Goal: Task Accomplishment & Management: Manage account settings

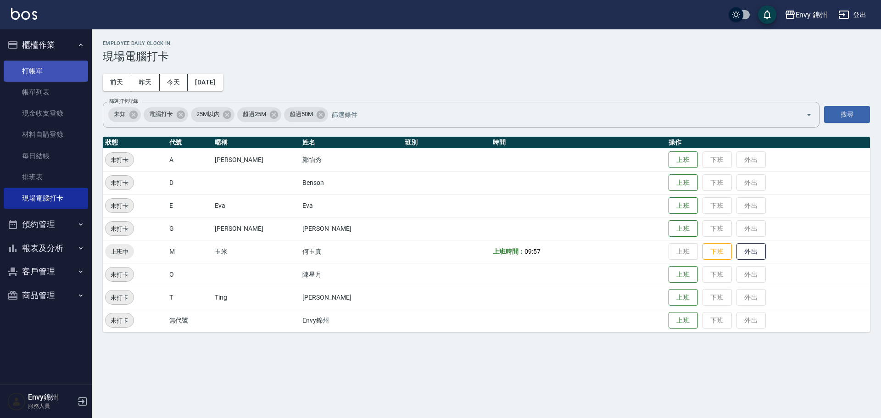
click at [49, 68] on link "打帳單" at bounding box center [46, 71] width 84 height 21
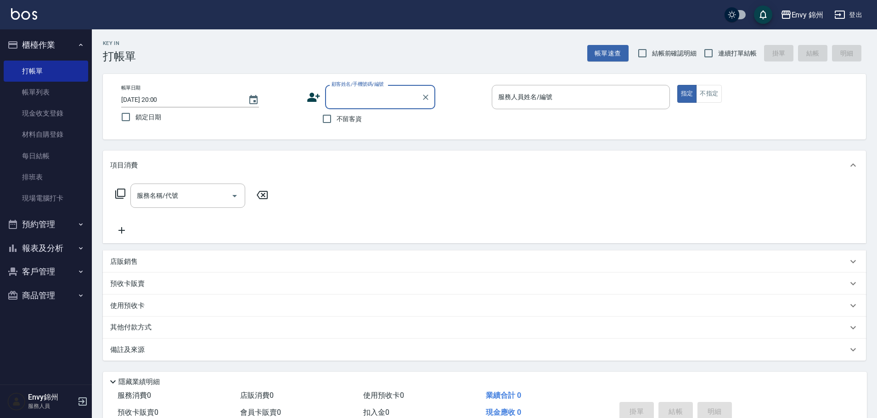
click at [310, 95] on icon at bounding box center [313, 97] width 13 height 9
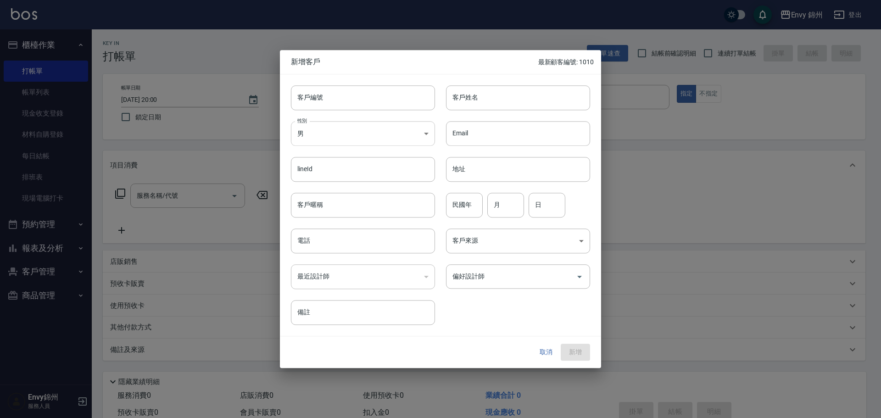
click at [335, 134] on body "Envy 錦州 登出 櫃檯作業 打帳單 帳單列表 現金收支登錄 材料自購登錄 每日結帳 排班表 現場電腦打卡 預約管理 預約管理 單日預約紀錄 單週預約紀錄 …" at bounding box center [440, 230] width 881 height 460
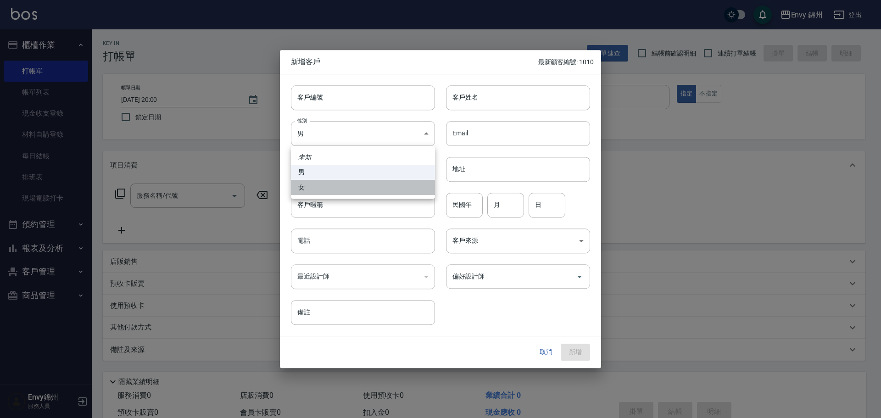
drag, startPoint x: 348, startPoint y: 188, endPoint x: 361, endPoint y: 179, distance: 15.8
click at [348, 187] on li "女" at bounding box center [363, 187] width 144 height 15
type input "[DEMOGRAPHIC_DATA]"
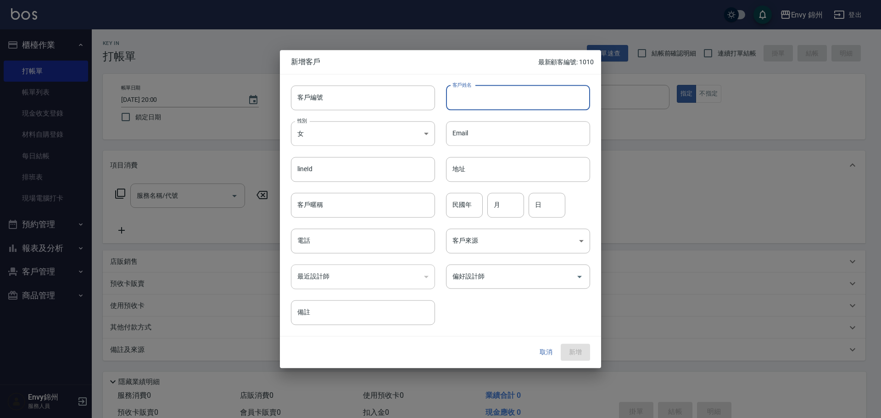
click at [495, 93] on input "客戶姓名" at bounding box center [518, 97] width 144 height 25
type input "江鈴禎"
click at [466, 210] on input "民國年" at bounding box center [464, 205] width 37 height 25
type input "73"
click at [503, 206] on input "月" at bounding box center [505, 205] width 37 height 25
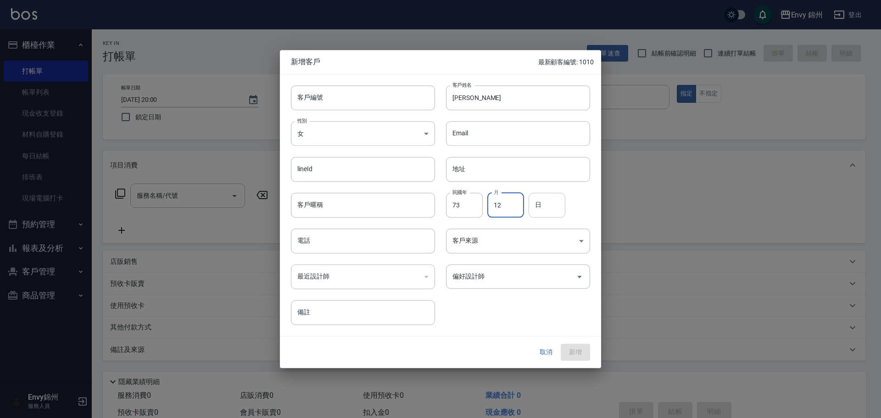
type input "12"
click at [542, 208] on input "日" at bounding box center [547, 205] width 37 height 25
type input "2"
type input "5"
click at [365, 242] on input "電話" at bounding box center [363, 241] width 144 height 25
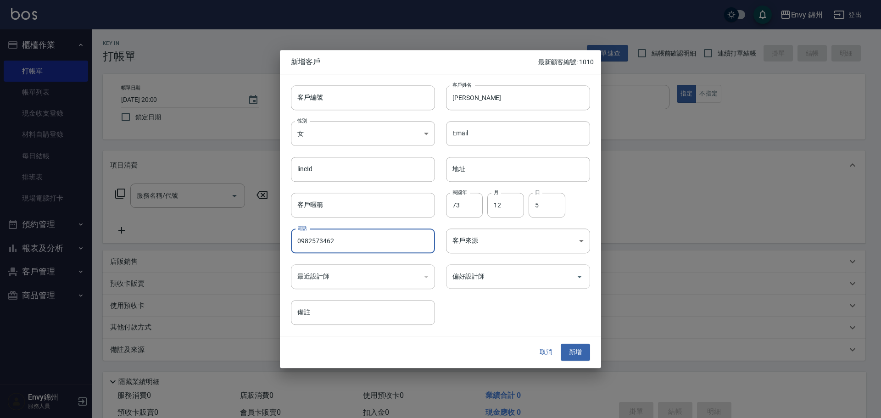
type input "0982573462"
click at [486, 282] on input "偏好設計師" at bounding box center [511, 276] width 122 height 16
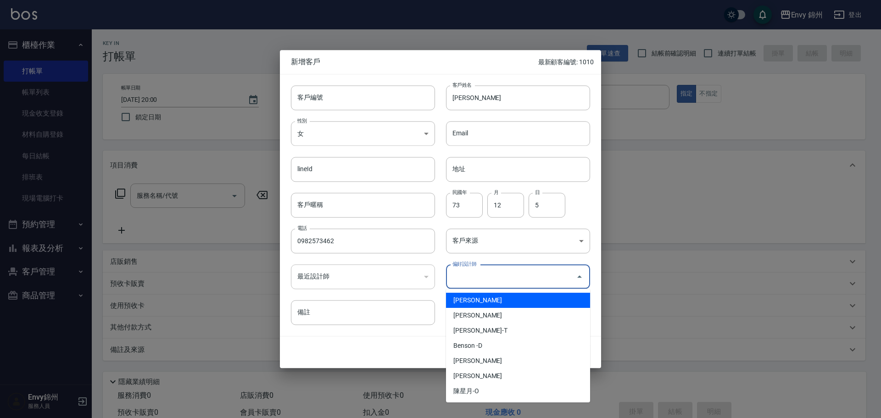
click at [486, 295] on li "鄭怡秀-A" at bounding box center [518, 300] width 144 height 15
type input "鄭怡秀"
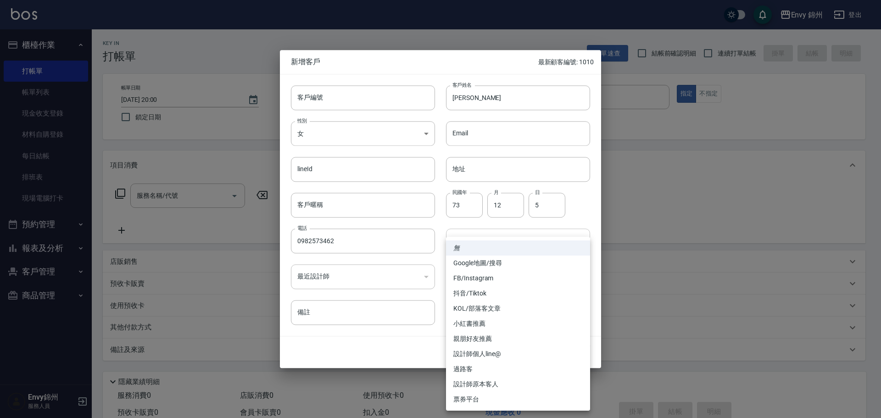
click at [493, 238] on body "Envy 錦州 登出 櫃檯作業 打帳單 帳單列表 現金收支登錄 材料自購登錄 每日結帳 排班表 現場電腦打卡 預約管理 預約管理 單日預約紀錄 單週預約紀錄 …" at bounding box center [440, 230] width 881 height 460
click at [491, 263] on li "Google地圖/搜尋" at bounding box center [518, 263] width 144 height 15
click at [495, 243] on body "Envy 錦州 登出 櫃檯作業 打帳單 帳單列表 現金收支登錄 材料自購登錄 每日結帳 排班表 現場電腦打卡 預約管理 預約管理 單日預約紀錄 單週預約紀錄 …" at bounding box center [440, 230] width 881 height 460
click at [494, 334] on li "親朋好友推薦" at bounding box center [518, 338] width 144 height 15
type input "親朋好友推薦"
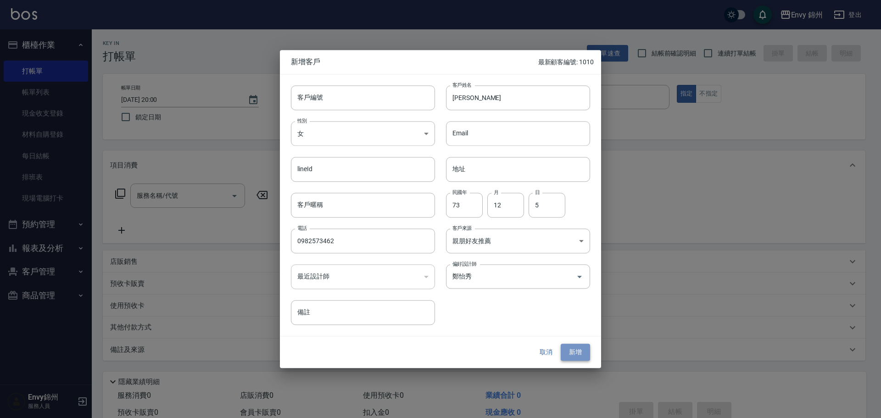
click at [581, 352] on button "新增" at bounding box center [575, 352] width 29 height 17
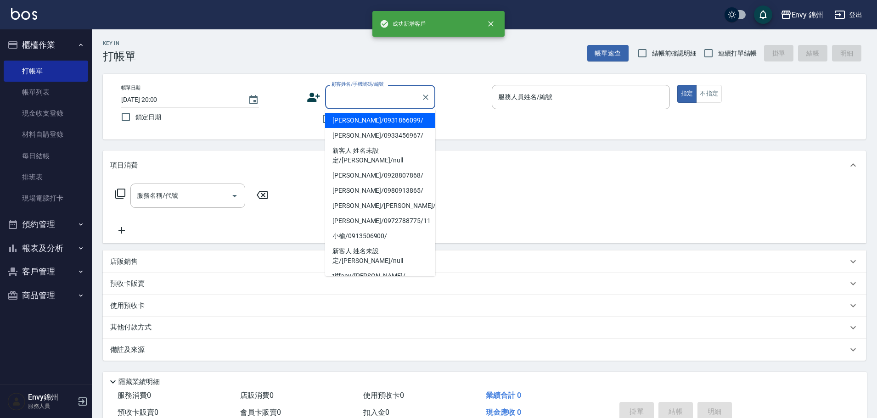
click at [363, 102] on input "顧客姓名/手機號碼/編號" at bounding box center [373, 97] width 88 height 16
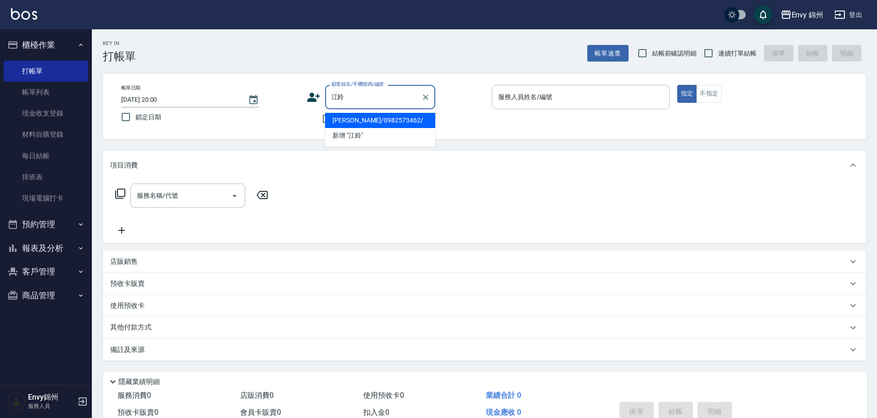
click at [388, 120] on li "江鈴禎/0982573462/" at bounding box center [380, 120] width 110 height 15
type input "江鈴禎/0982573462/"
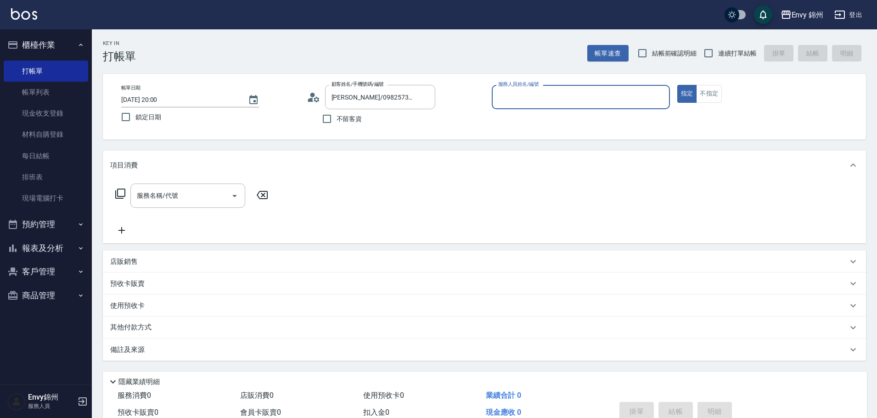
type input "Annie-A"
click at [213, 187] on div "服務名稱/代號" at bounding box center [187, 196] width 115 height 24
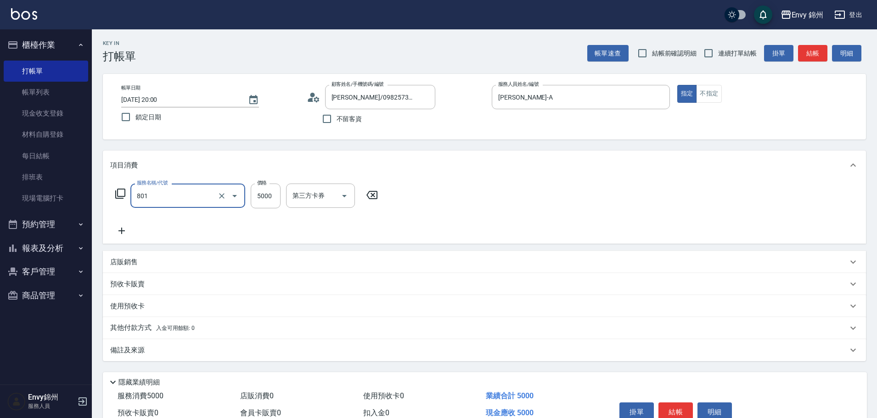
type input "801 接髮(801)"
type input "10990"
click at [298, 192] on div "互助1格給1點(60元)-1 互助1格給1點(60元)-1" at bounding box center [313, 196] width 55 height 24
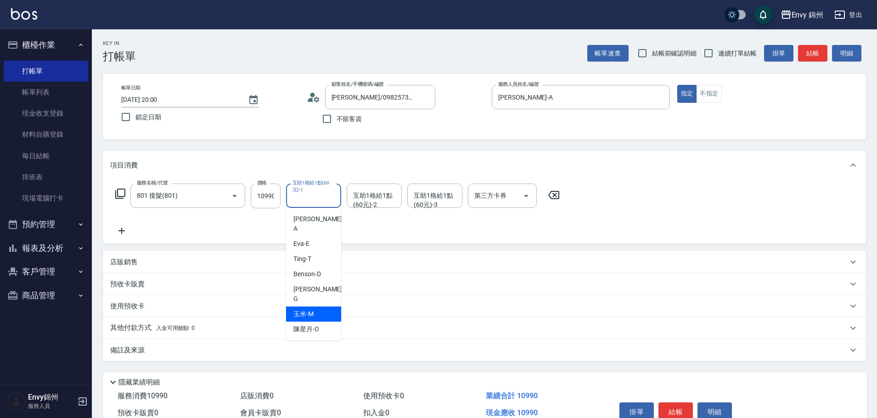
click at [328, 307] on div "玉米 -M" at bounding box center [313, 314] width 55 height 15
type input "玉米-M"
click at [384, 187] on div "互助1格給1點(60元)-2" at bounding box center [373, 196] width 55 height 24
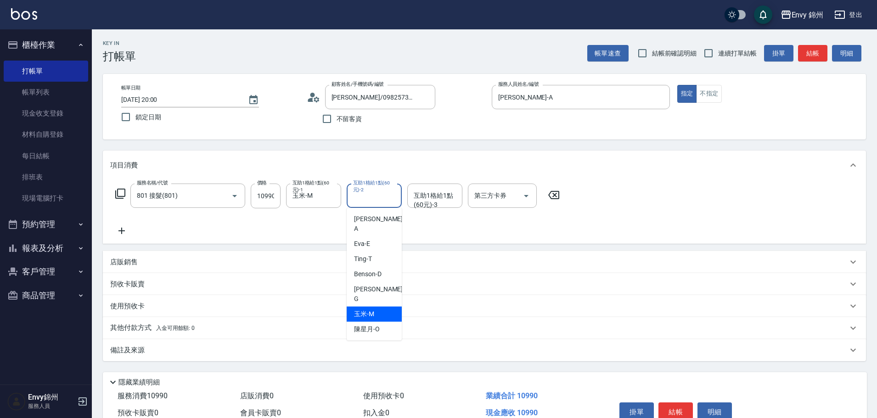
click at [389, 307] on div "玉米 -M" at bounding box center [373, 314] width 55 height 15
type input "玉米-M"
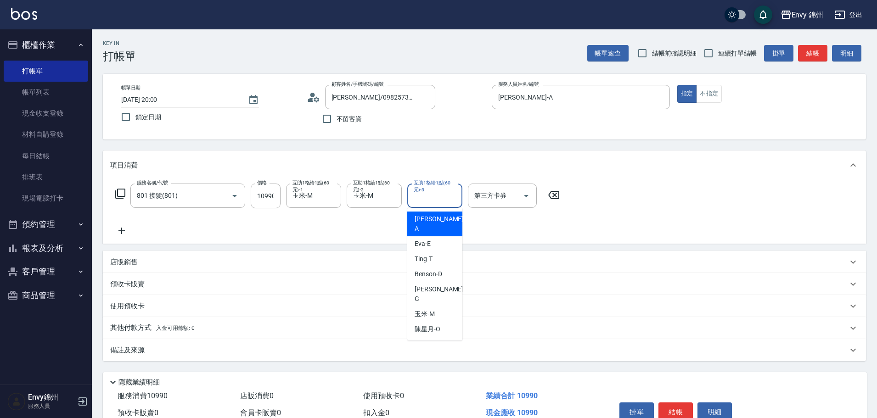
click at [433, 190] on div "互助1格給1點(60元)-3 互助1格給1點(60元)-3" at bounding box center [434, 196] width 55 height 24
click at [435, 307] on div "玉米 -M" at bounding box center [434, 314] width 55 height 15
type input "玉米-M"
click at [121, 226] on icon at bounding box center [121, 230] width 23 height 11
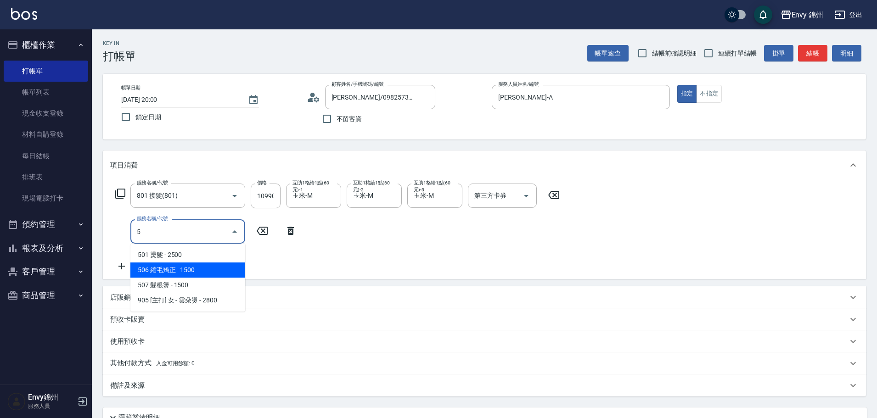
drag, startPoint x: 195, startPoint y: 270, endPoint x: 235, endPoint y: 253, distance: 43.4
click at [195, 270] on span "506 縮毛矯正 - 1500" at bounding box center [187, 269] width 115 height 15
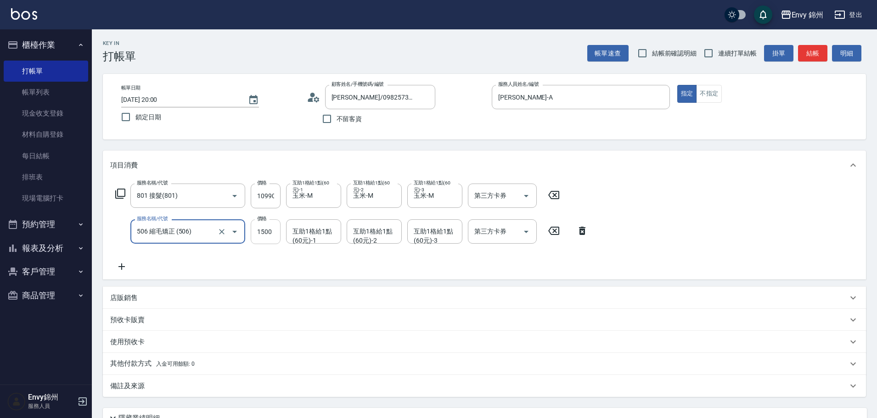
type input "506 縮毛矯正 (506)"
click at [270, 229] on input "1500" at bounding box center [266, 231] width 30 height 25
type input "3000"
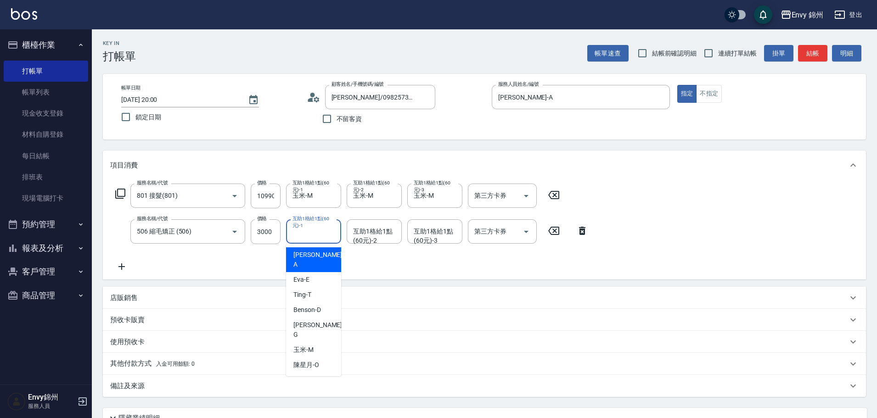
click at [301, 234] on div "互助1格給1點(60元)-1 互助1格給1點(60元)-1" at bounding box center [313, 231] width 55 height 24
click at [317, 342] on div "玉米 -M" at bounding box center [313, 349] width 55 height 15
type input "玉米-M"
click at [116, 265] on icon at bounding box center [121, 266] width 23 height 11
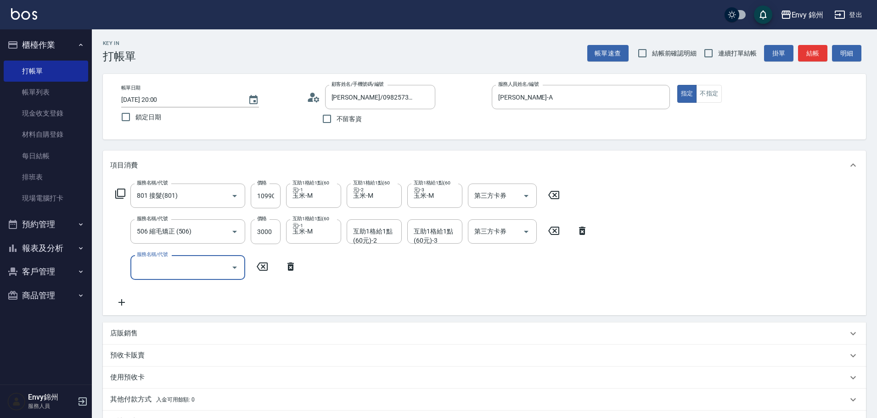
type input "2"
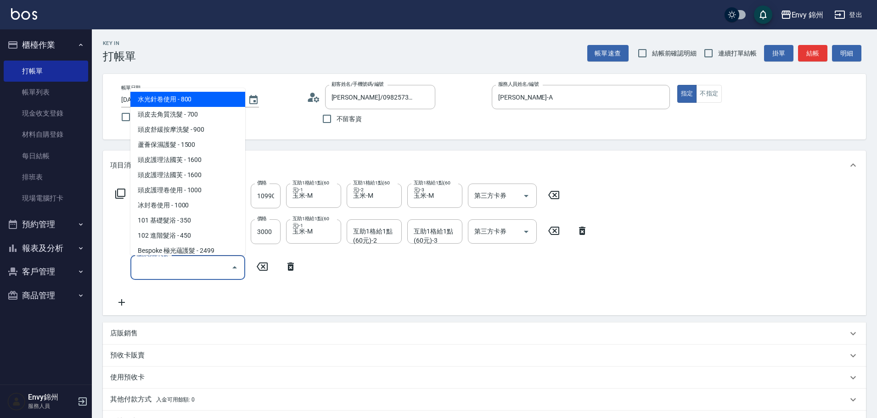
type input "1"
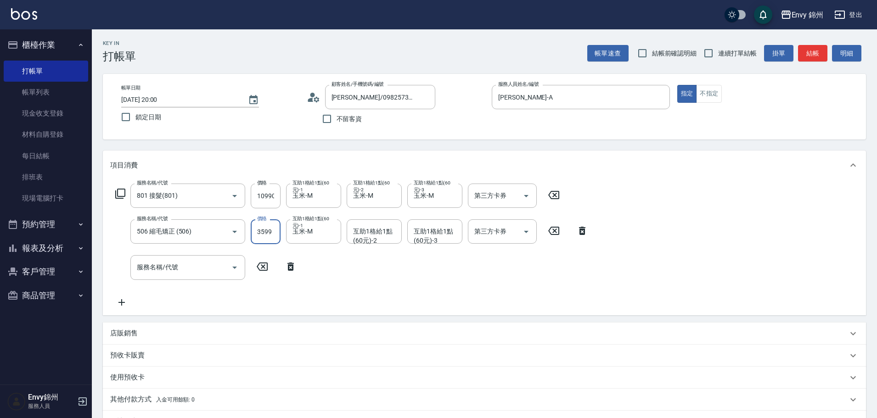
scroll to position [118, 0]
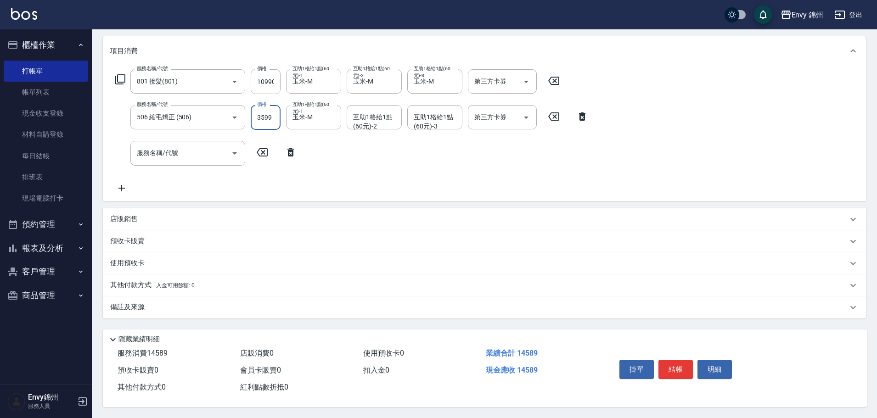
type input "3599"
click at [166, 306] on div "備註及來源" at bounding box center [478, 307] width 737 height 10
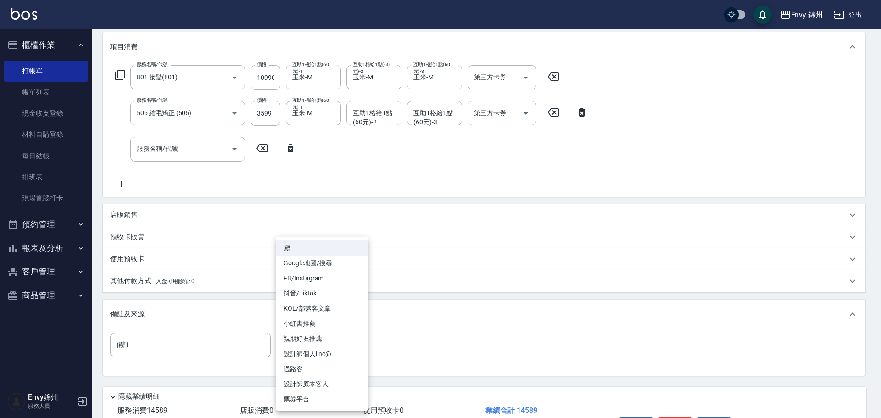
click at [330, 346] on body "Envy 錦州 登出 櫃檯作業 打帳單 帳單列表 現金收支登錄 材料自購登錄 每日結帳 排班表 現場電腦打卡 預約管理 預約管理 單日預約紀錄 單週預約紀錄 …" at bounding box center [440, 179] width 881 height 594
click at [329, 339] on li "親朋好友推薦" at bounding box center [322, 338] width 92 height 15
type input "親朋好友推薦"
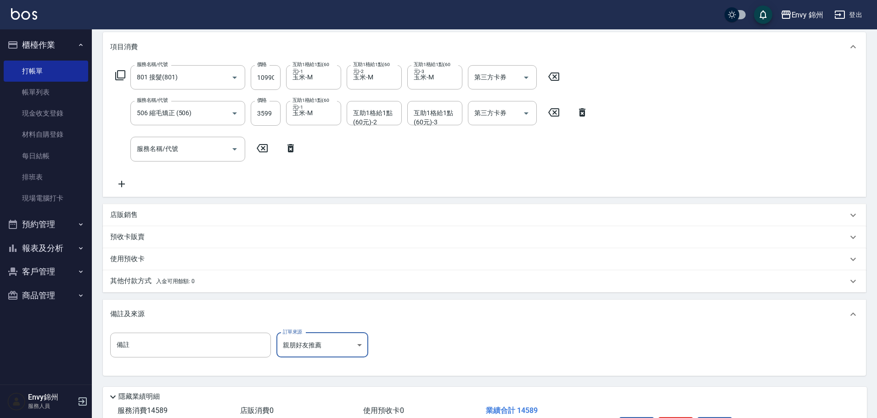
click at [281, 287] on div "其他付款方式 入金可用餘額: 0" at bounding box center [484, 281] width 763 height 22
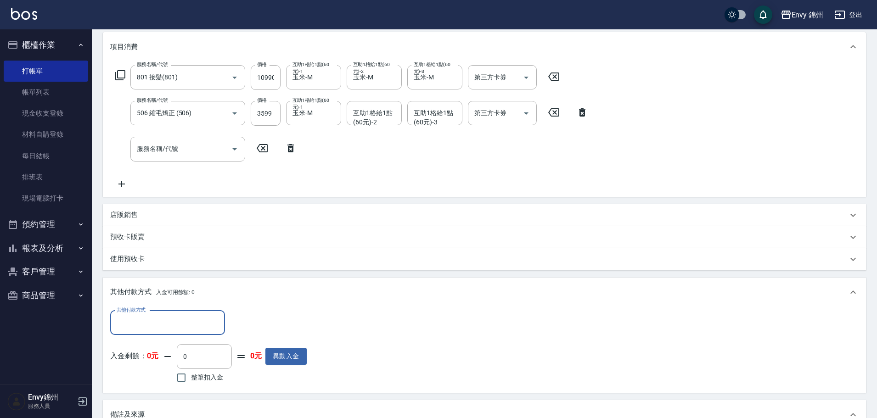
scroll to position [0, 0]
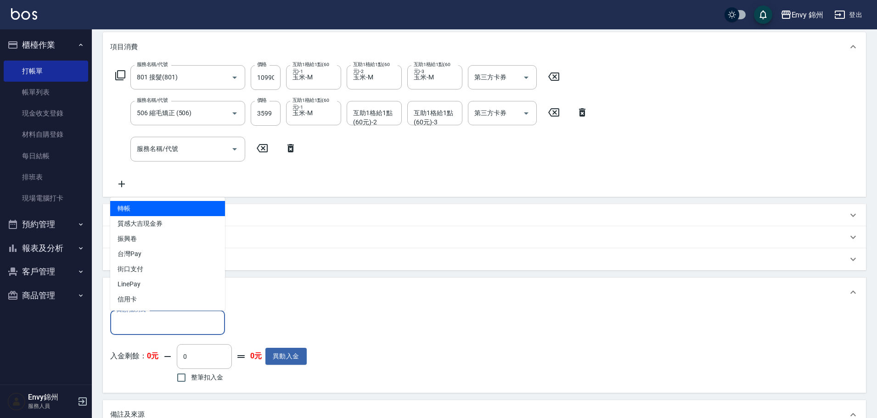
click at [167, 319] on input "其他付款方式" at bounding box center [167, 323] width 106 height 16
drag, startPoint x: 175, startPoint y: 306, endPoint x: 181, endPoint y: 307, distance: 6.2
click at [175, 305] on span "信用卡" at bounding box center [167, 299] width 115 height 15
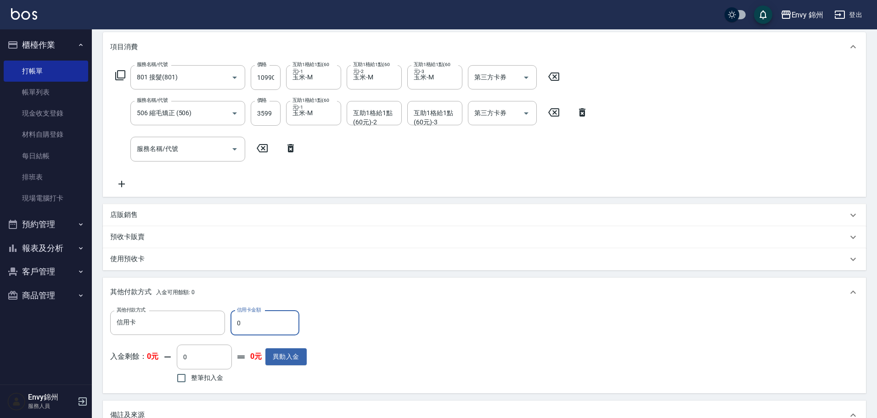
type input "信用卡"
drag, startPoint x: 280, startPoint y: 327, endPoint x: 216, endPoint y: 340, distance: 65.6
click at [216, 340] on div "其他付款方式 信用卡 其他付款方式 信用卡金額 0 信用卡金額 入金剩餘： 0元 0 ​ 整筆扣入金 0元 異動入金" at bounding box center [208, 348] width 196 height 75
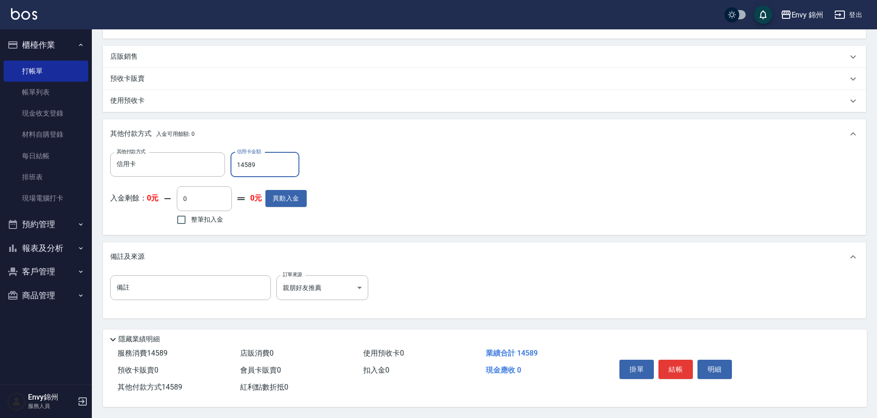
type input "14589"
click at [664, 363] on button "結帳" at bounding box center [675, 369] width 34 height 19
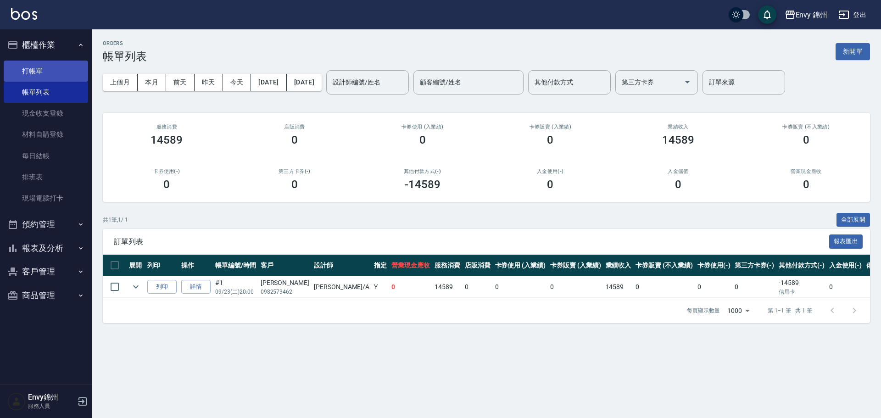
click at [47, 67] on link "打帳單" at bounding box center [46, 71] width 84 height 21
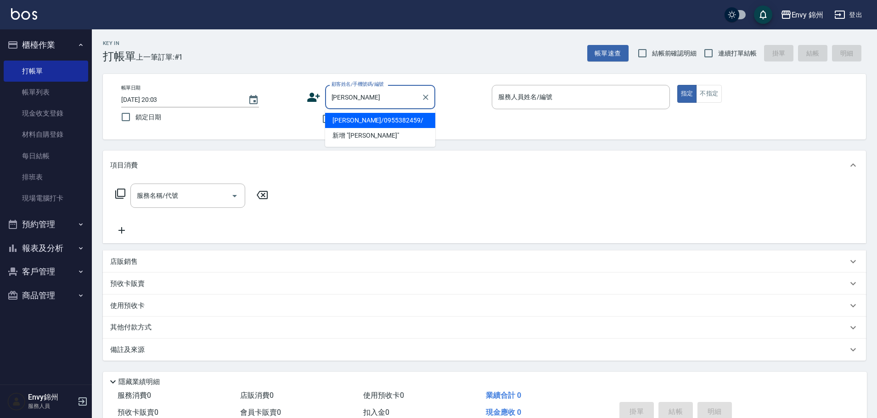
click at [406, 123] on li "李崇安/0955382459/" at bounding box center [380, 120] width 110 height 15
type input "李崇安/0955382459/"
type input "Annie-A"
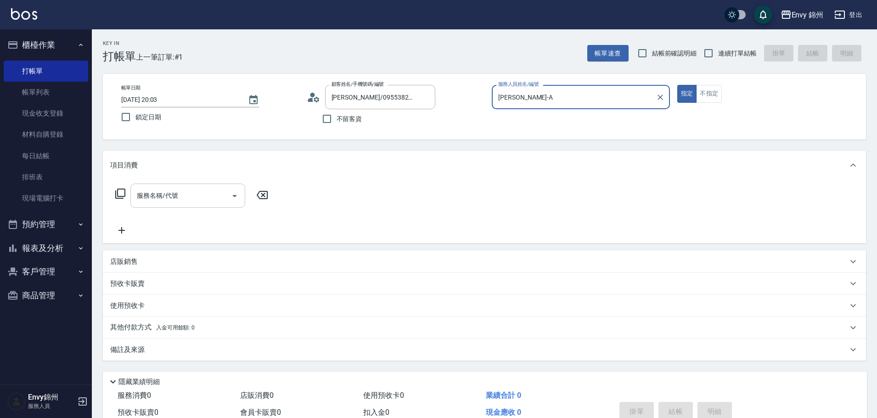
click at [204, 198] on input "服務名稱/代號" at bounding box center [180, 196] width 93 height 16
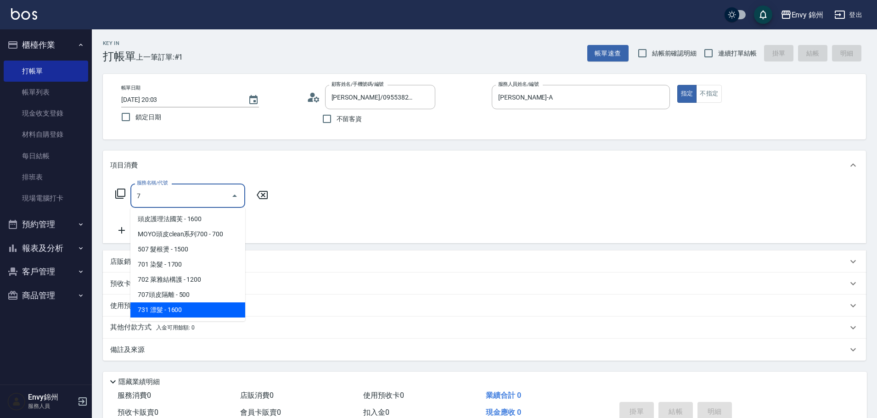
click at [203, 313] on span "731 漂髮 - 1600" at bounding box center [187, 309] width 115 height 15
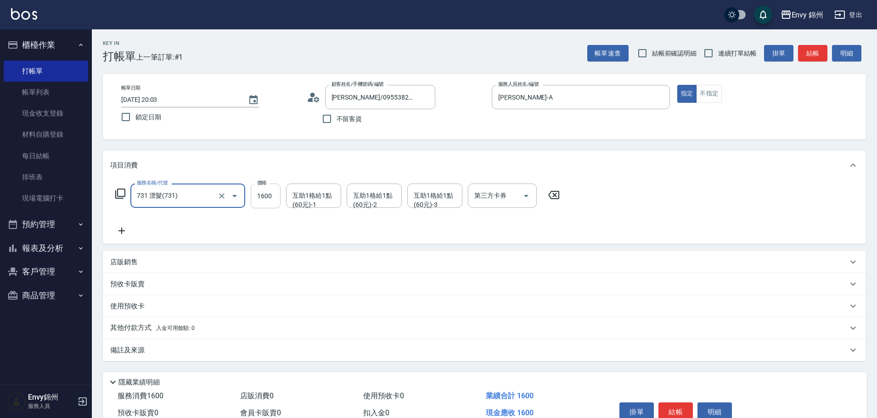
type input "731 漂髮(731)"
click at [272, 191] on input "1600" at bounding box center [266, 196] width 30 height 25
type input "6720"
click at [327, 201] on div "互助1格給1點(60元)-1 互助1格給1點(60元)-1" at bounding box center [313, 196] width 55 height 24
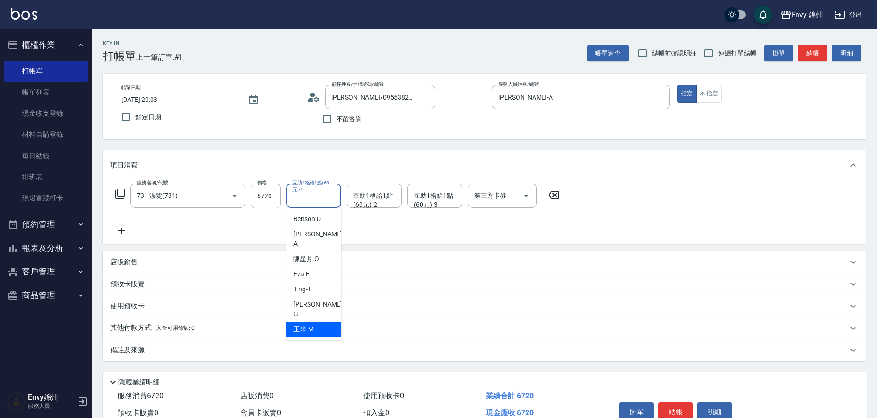
click at [315, 322] on div "玉米 -M" at bounding box center [313, 329] width 55 height 15
type input "玉米-M"
click at [368, 200] on div "互助1格給1點(60元)-2 互助1格給1點(60元)-2" at bounding box center [373, 196] width 55 height 24
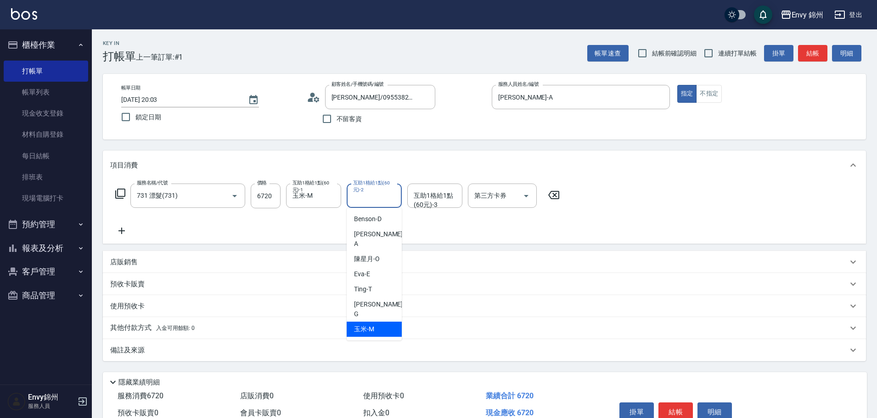
click at [377, 322] on div "玉米 -M" at bounding box center [373, 329] width 55 height 15
type input "玉米-M"
click at [296, 360] on div "備註及來源" at bounding box center [484, 350] width 763 height 22
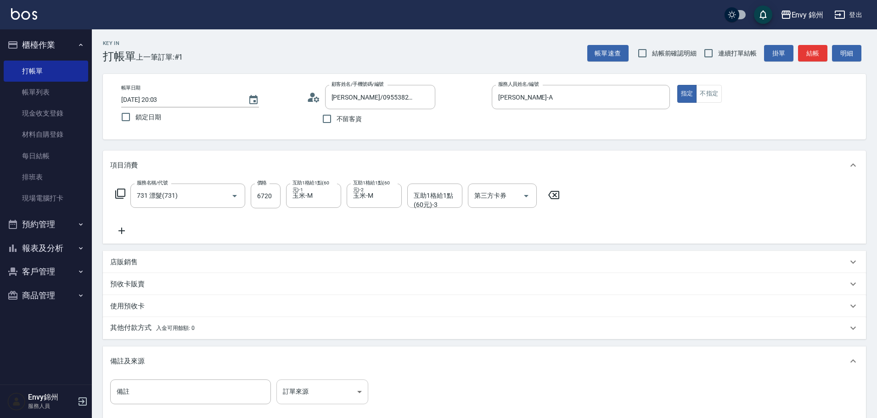
click at [323, 383] on body "Envy 錦州 登出 櫃檯作業 打帳單 帳單列表 現金收支登錄 材料自購登錄 每日結帳 排班表 現場電腦打卡 預約管理 預約管理 單日預約紀錄 單週預約紀錄 …" at bounding box center [438, 261] width 877 height 522
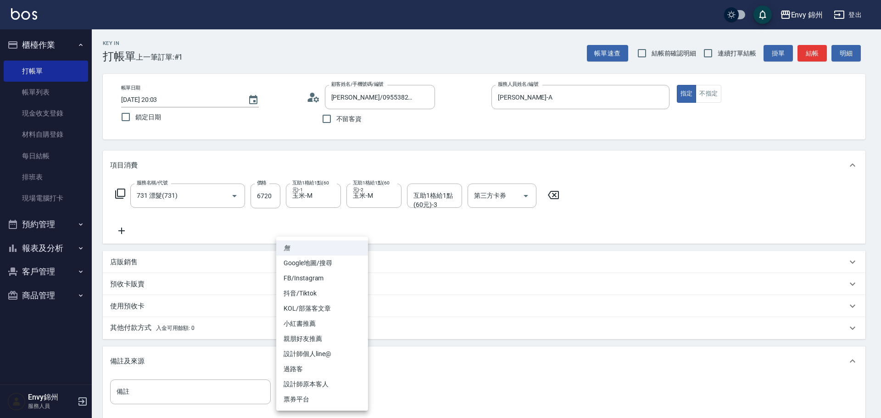
click at [325, 381] on li "設計師原本客人" at bounding box center [322, 384] width 92 height 15
type input "設計師原本客人"
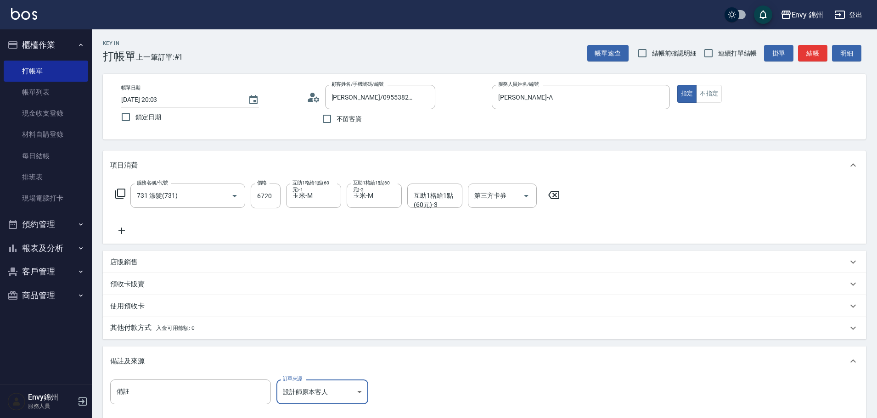
scroll to position [108, 0]
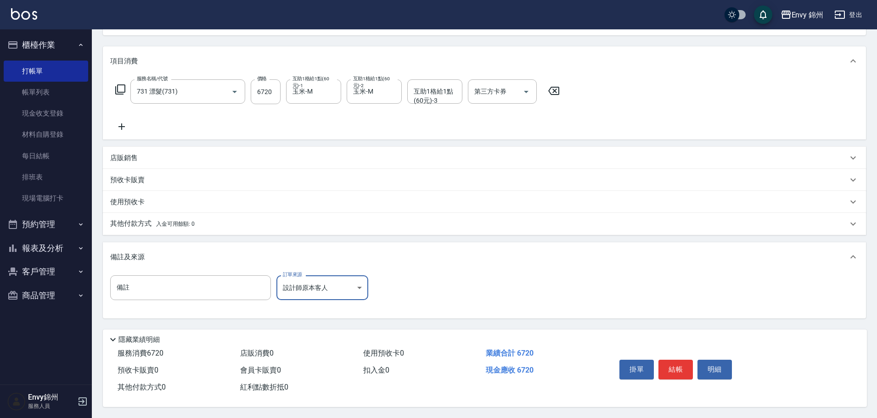
click at [187, 223] on span "入金可用餘額: 0" at bounding box center [175, 224] width 39 height 6
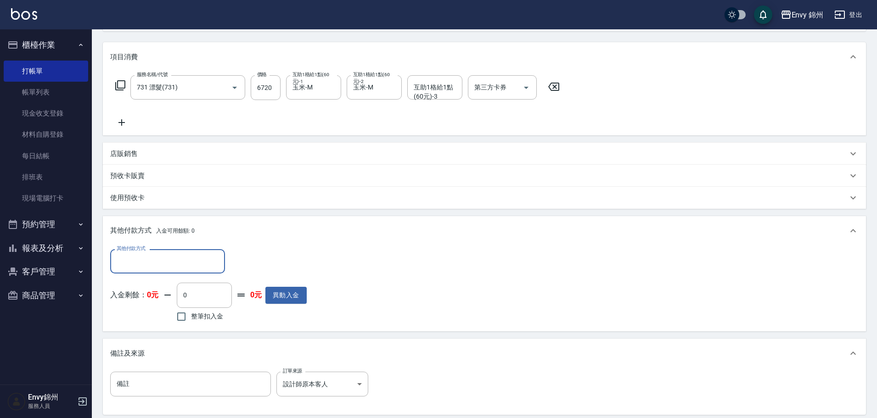
scroll to position [0, 0]
click at [187, 261] on input "其他付款方式" at bounding box center [167, 261] width 106 height 16
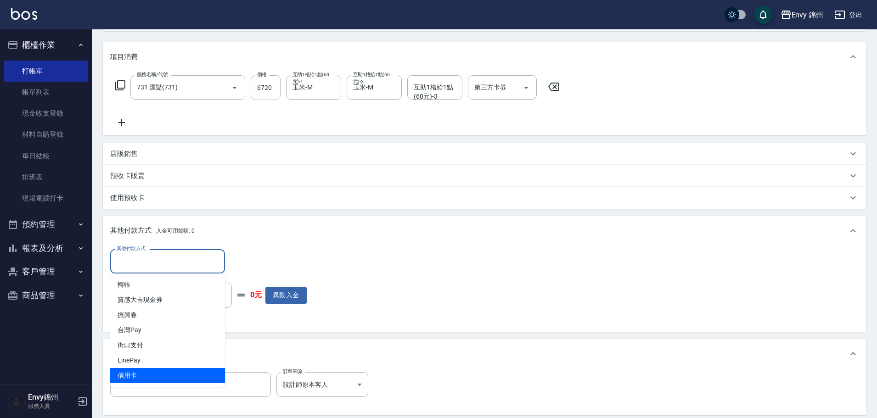
click at [171, 369] on span "信用卡" at bounding box center [167, 375] width 115 height 15
type input "信用卡"
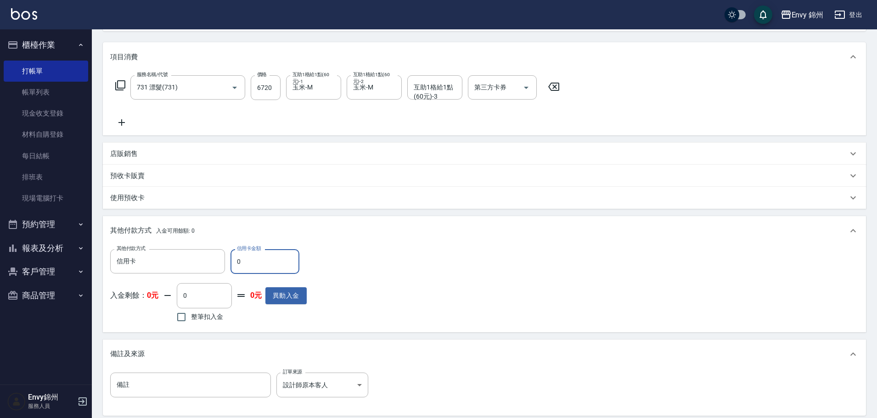
drag, startPoint x: 251, startPoint y: 261, endPoint x: 230, endPoint y: 262, distance: 20.2
click at [230, 262] on input "0" at bounding box center [264, 261] width 69 height 25
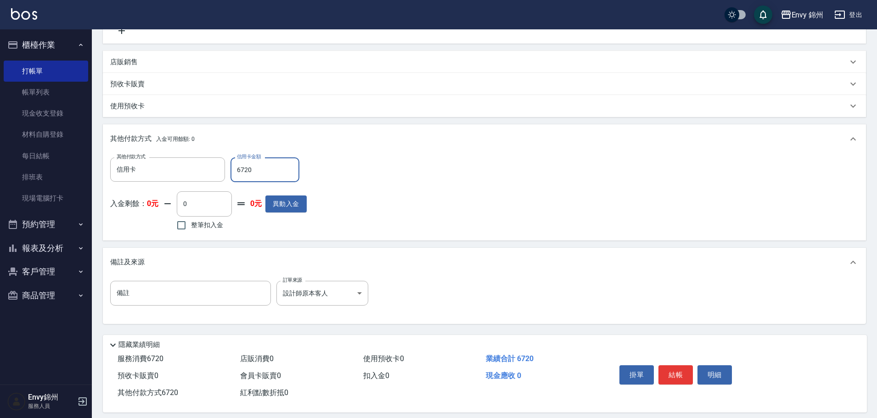
scroll to position [210, 0]
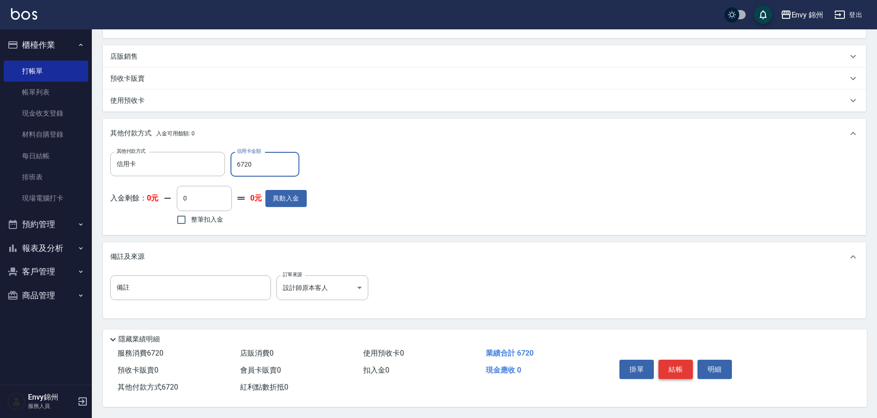
type input "6720"
click at [672, 360] on button "結帳" at bounding box center [675, 369] width 34 height 19
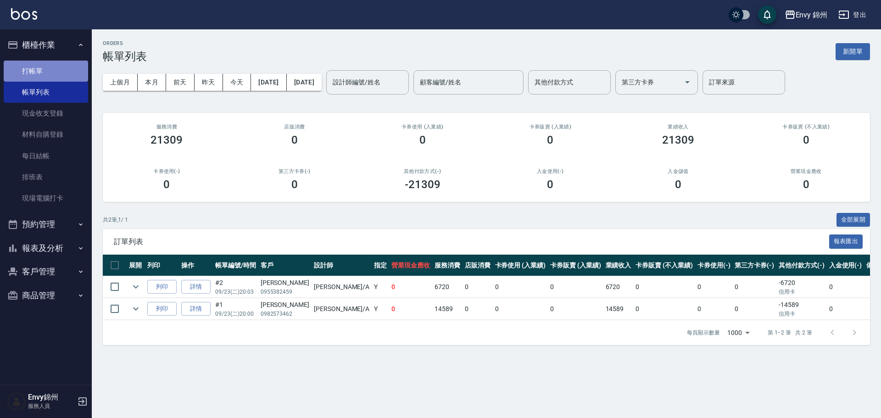
drag, startPoint x: 31, startPoint y: 70, endPoint x: 39, endPoint y: 69, distance: 8.3
click at [32, 70] on link "打帳單" at bounding box center [46, 71] width 84 height 21
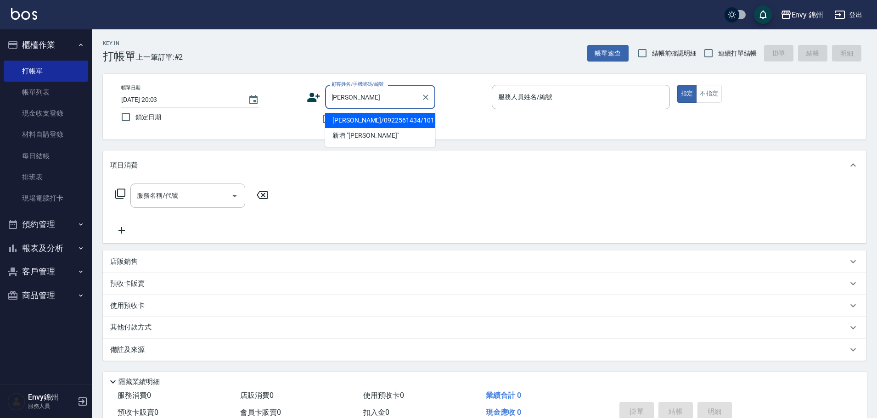
click at [397, 121] on li "曉萱/0922561434/101" at bounding box center [380, 120] width 110 height 15
type input "曉萱/0922561434/101"
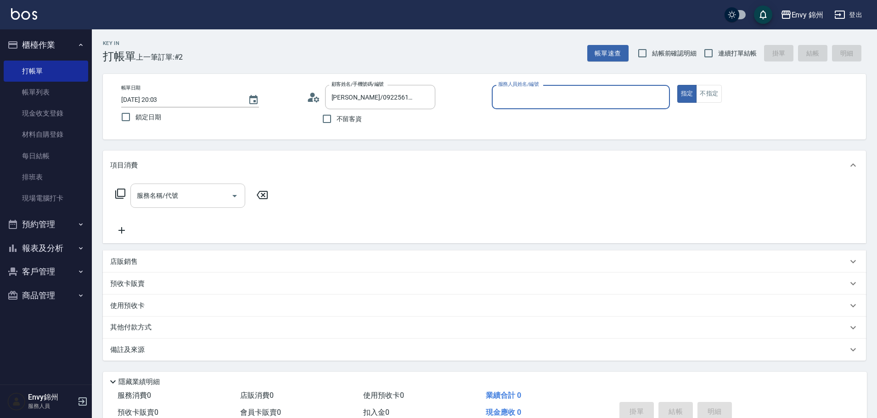
type input "Annie-A"
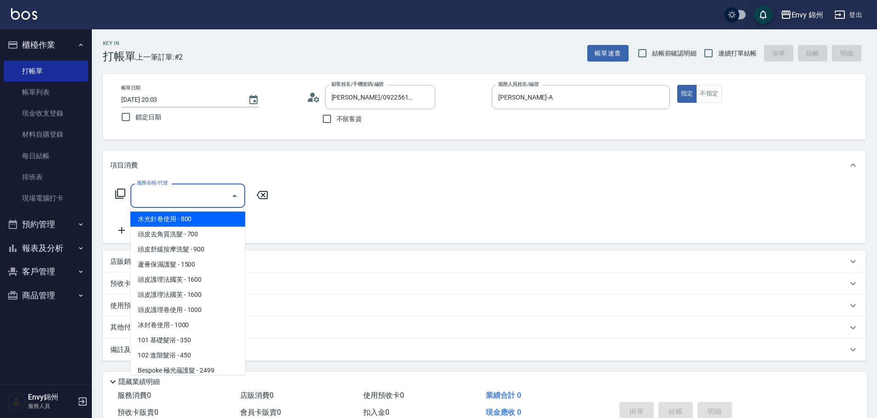
click at [173, 202] on input "服務名稱/代號" at bounding box center [180, 196] width 93 height 16
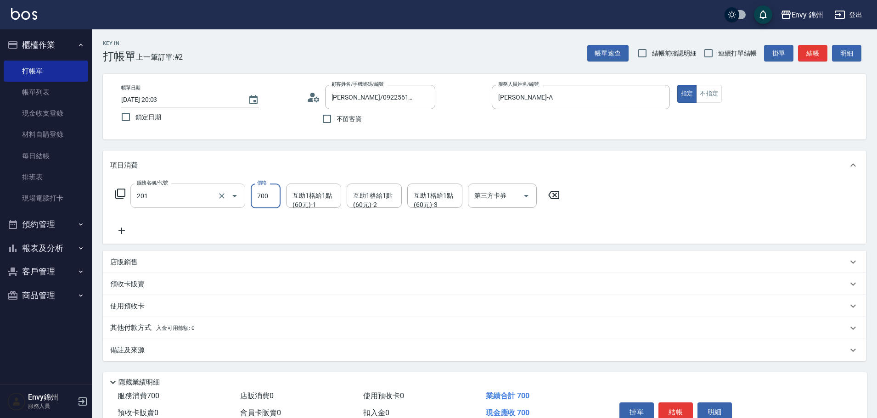
type input "201 剪髮(201)"
type input "500"
click at [246, 357] on div "備註及來源" at bounding box center [484, 350] width 763 height 22
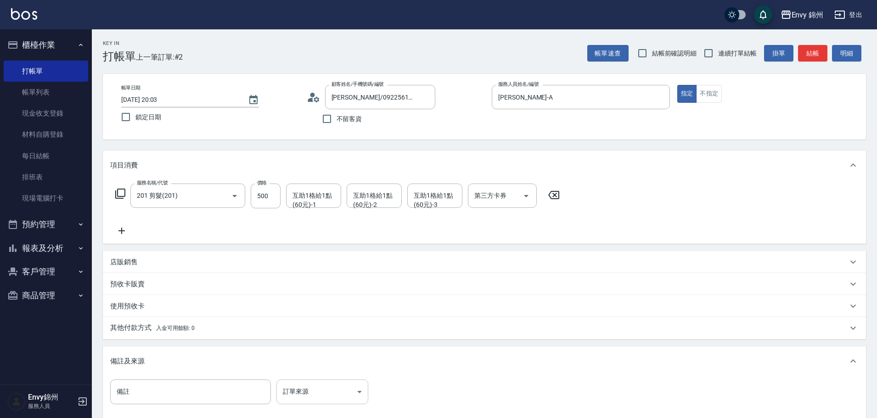
click at [314, 389] on body "Envy 錦州 登出 櫃檯作業 打帳單 帳單列表 現金收支登錄 材料自購登錄 每日結帳 排班表 現場電腦打卡 預約管理 預約管理 單日預約紀錄 單週預約紀錄 …" at bounding box center [438, 261] width 877 height 522
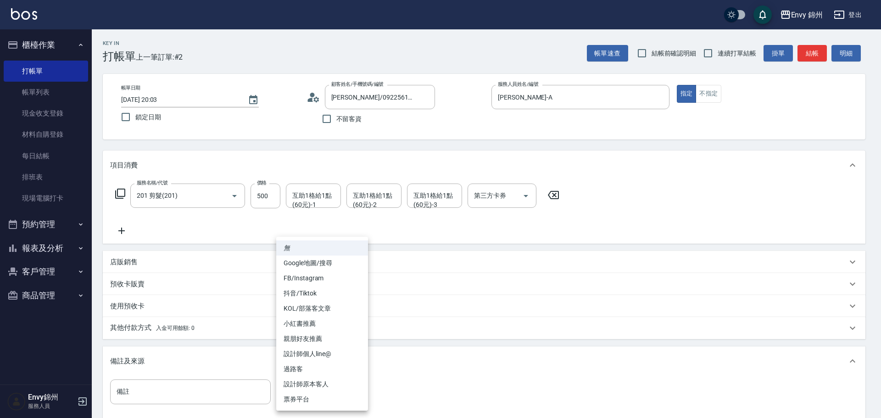
click at [329, 385] on li "設計師原本客人" at bounding box center [322, 384] width 92 height 15
type input "設計師原本客人"
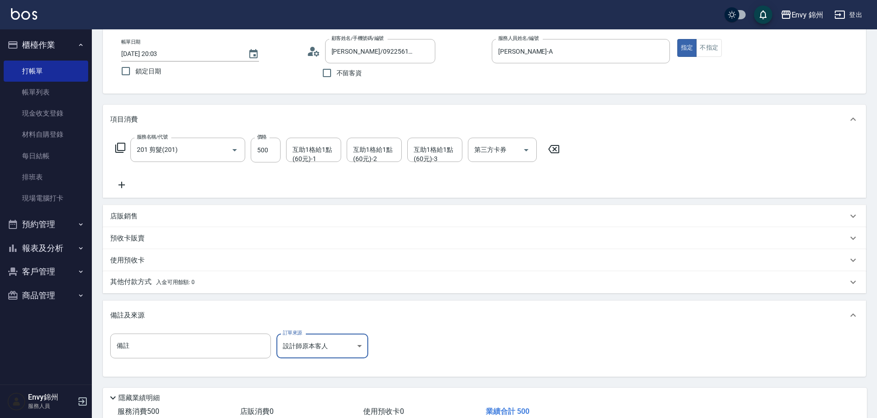
scroll to position [108, 0]
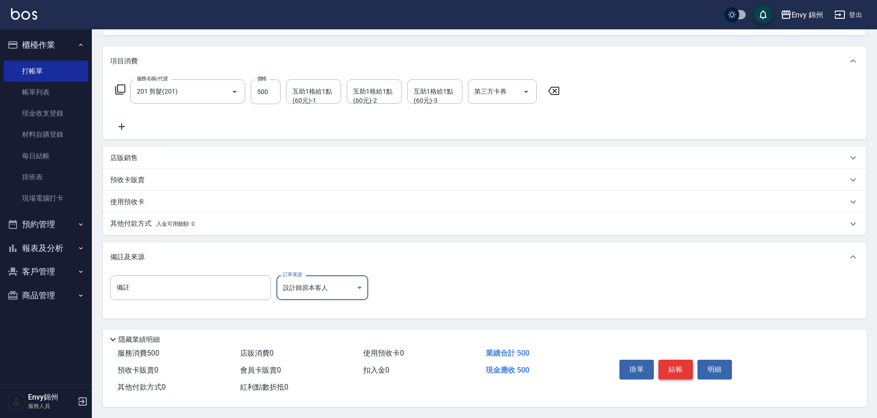
click at [673, 367] on button "結帳" at bounding box center [675, 369] width 34 height 19
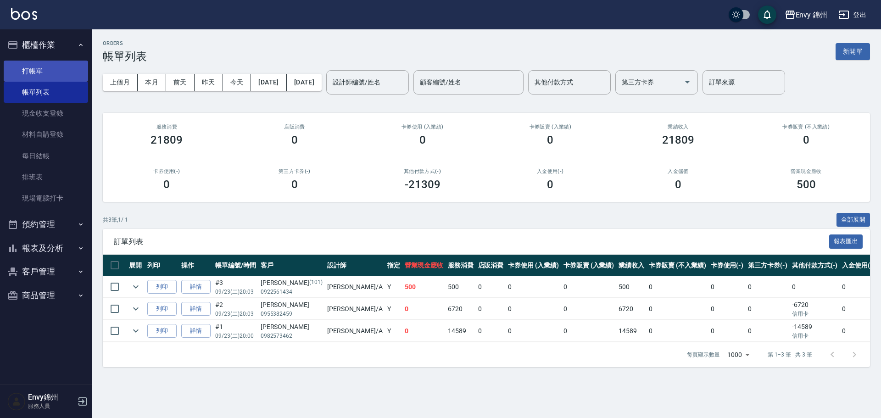
drag, startPoint x: 21, startPoint y: 69, endPoint x: 29, endPoint y: 69, distance: 7.8
click at [21, 69] on link "打帳單" at bounding box center [46, 71] width 84 height 21
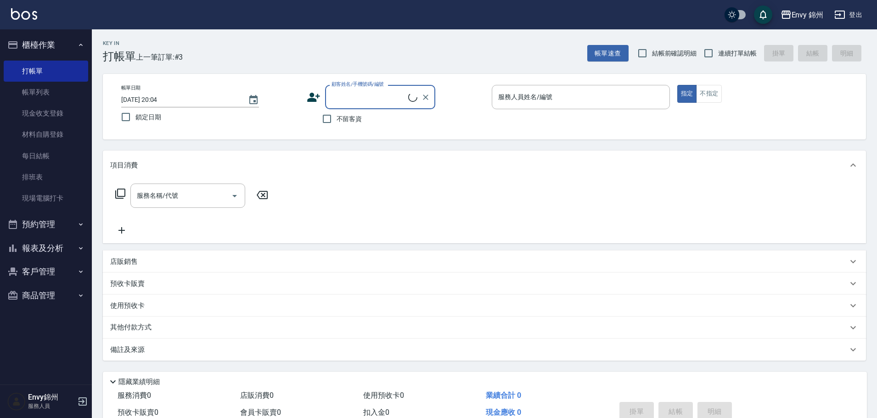
click at [356, 123] on span "不留客資" at bounding box center [349, 119] width 26 height 10
click at [336, 123] on input "不留客資" at bounding box center [326, 118] width 19 height 19
checkbox input "true"
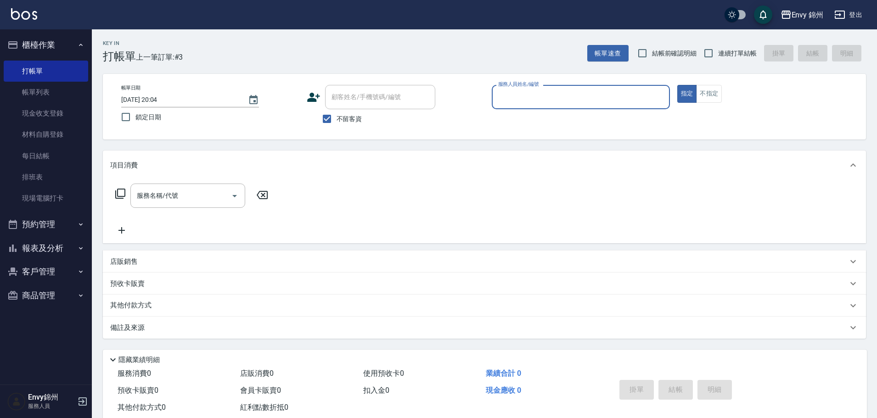
click at [617, 101] on input "服務人員姓名/編號" at bounding box center [581, 97] width 170 height 16
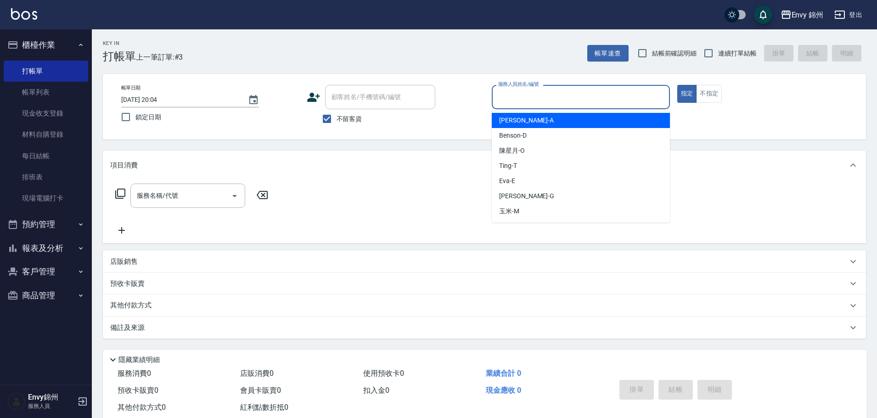
click at [613, 116] on div "Annie -A" at bounding box center [580, 120] width 178 height 15
type input "Annie-A"
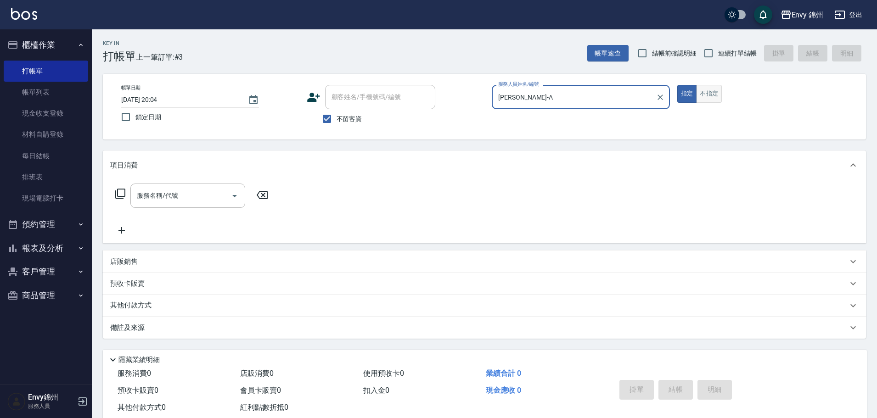
click at [697, 95] on button "不指定" at bounding box center [709, 94] width 26 height 18
click at [176, 190] on input "服務名稱/代號" at bounding box center [180, 196] width 93 height 16
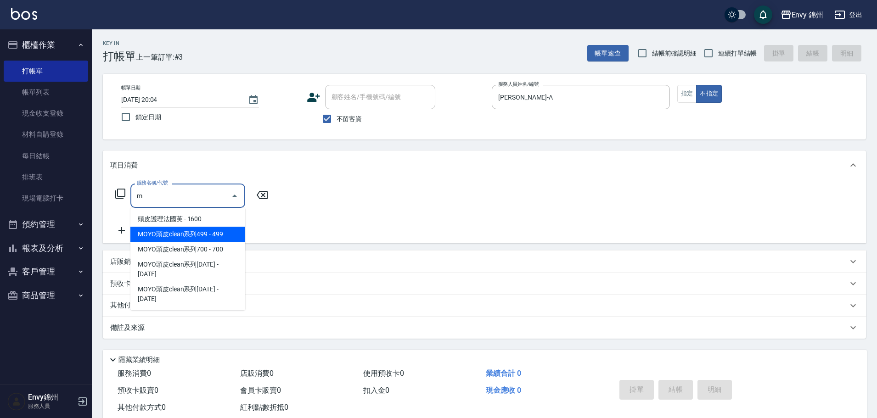
drag, startPoint x: 144, startPoint y: 237, endPoint x: 194, endPoint y: 216, distance: 54.9
click at [145, 234] on span "MOYO頭皮clean系列499 - 499" at bounding box center [187, 234] width 115 height 15
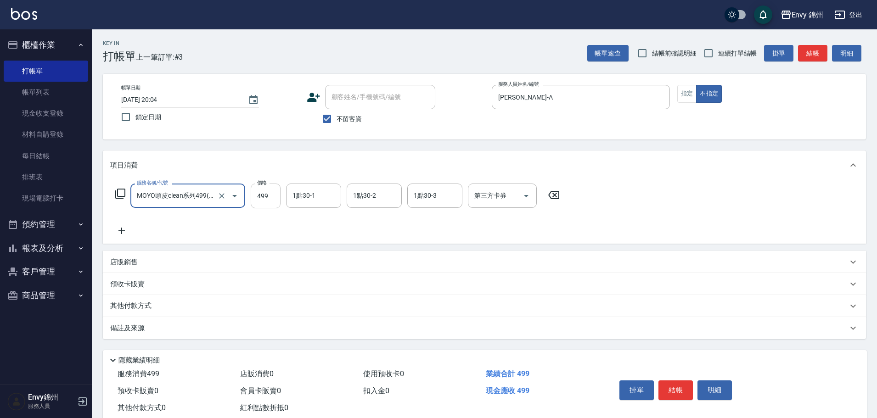
type input "MOYO頭皮clean系列499(405)"
click at [279, 195] on input "499" at bounding box center [266, 196] width 30 height 25
click at [310, 207] on div "1點30-1" at bounding box center [313, 196] width 55 height 24
type input "599"
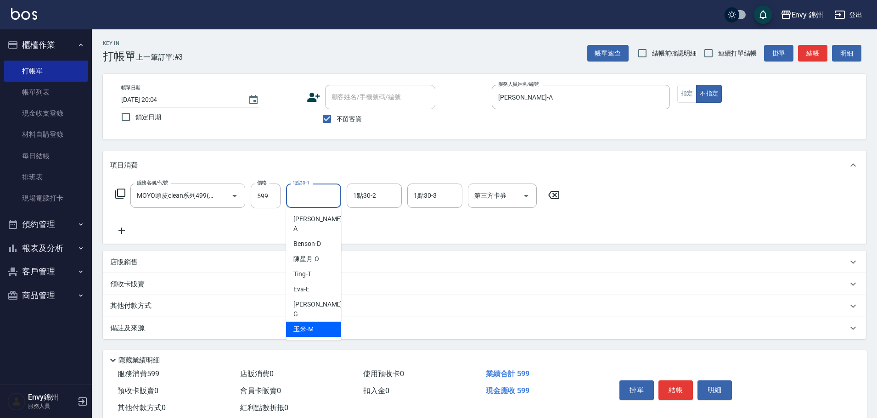
click at [318, 322] on div "玉米 -M" at bounding box center [313, 329] width 55 height 15
type input "玉米-M"
click at [313, 327] on div "備註及來源" at bounding box center [478, 329] width 737 height 10
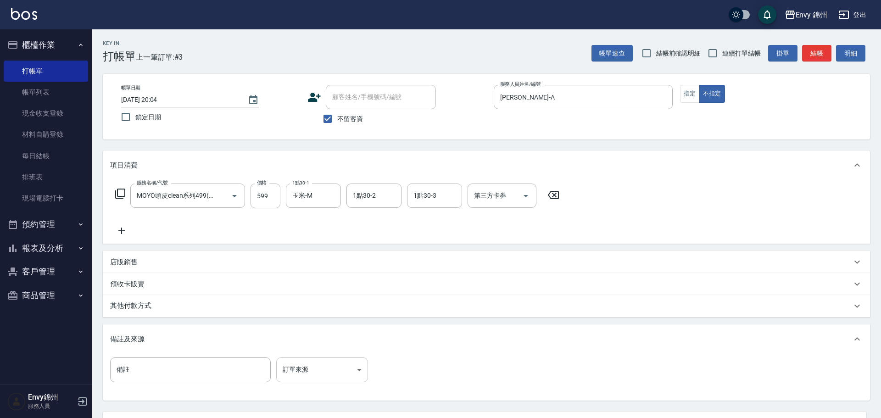
click at [327, 366] on body "Envy 錦州 登出 櫃檯作業 打帳單 帳單列表 現金收支登錄 材料自購登錄 每日結帳 排班表 現場電腦打卡 預約管理 預約管理 單日預約紀錄 單週預約紀錄 …" at bounding box center [440, 250] width 881 height 500
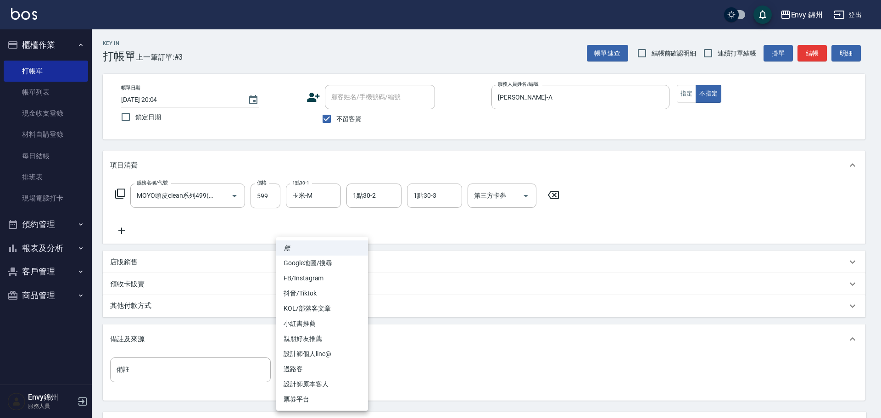
click at [333, 377] on li "設計師原本客人" at bounding box center [322, 384] width 92 height 15
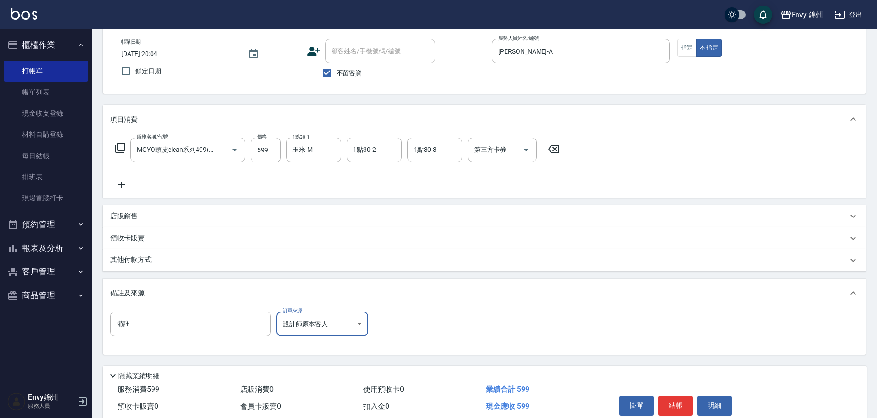
scroll to position [86, 0]
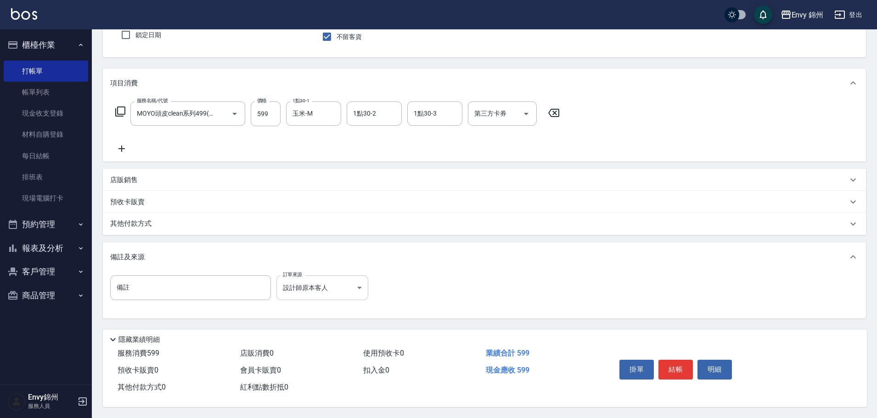
click at [295, 296] on div "備註 備註 訂單來源 設計師原本客人 設計師原本客人 訂單來源" at bounding box center [484, 293] width 748 height 36
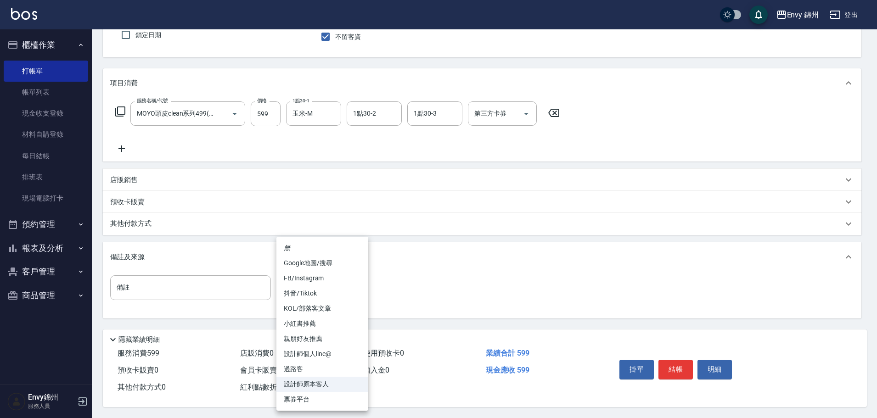
click at [296, 295] on body "Envy 錦州 登出 櫃檯作業 打帳單 帳單列表 現金收支登錄 材料自購登錄 每日結帳 排班表 現場電腦打卡 預約管理 預約管理 單日預約紀錄 單週預約紀錄 …" at bounding box center [438, 168] width 877 height 500
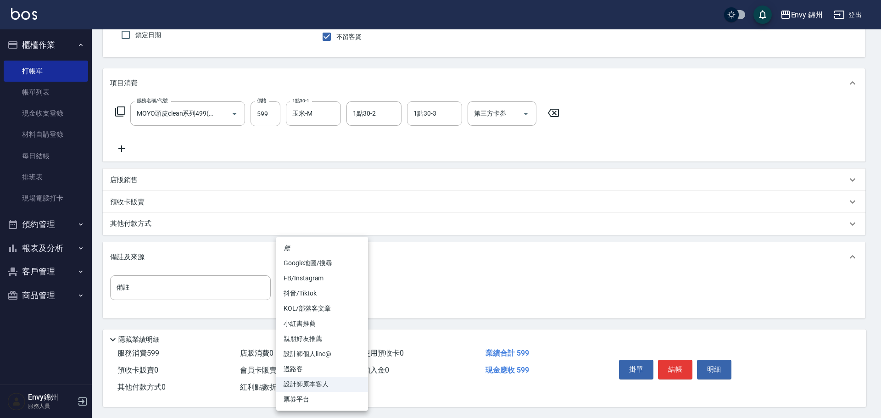
click at [316, 373] on li "過路客" at bounding box center [322, 369] width 92 height 15
type input "過路客"
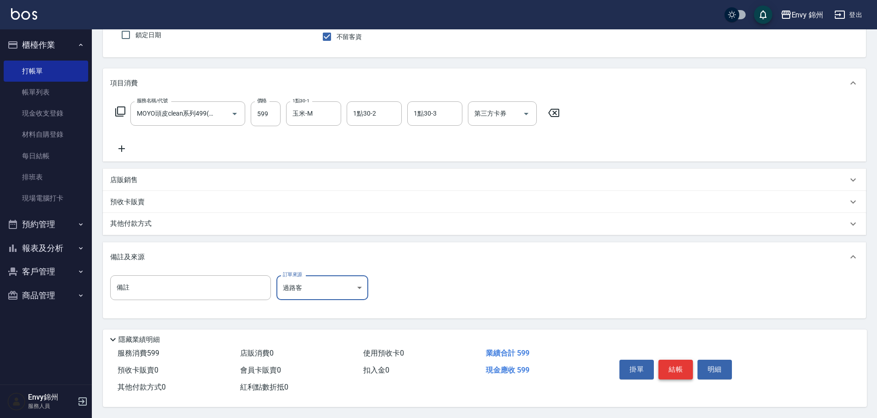
click at [670, 363] on button "結帳" at bounding box center [675, 369] width 34 height 19
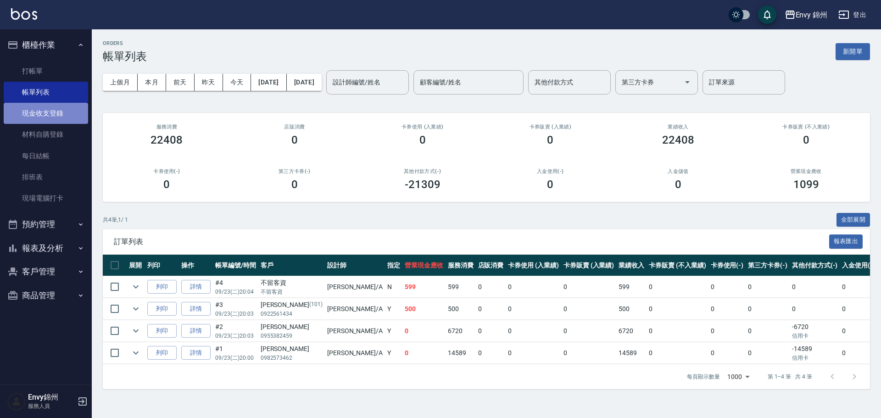
click at [56, 113] on link "現金收支登錄" at bounding box center [46, 113] width 84 height 21
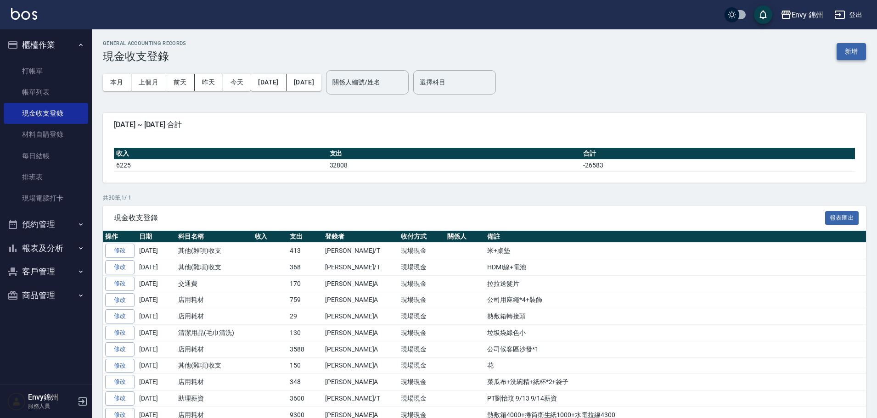
click at [855, 50] on button "新增" at bounding box center [850, 51] width 29 height 17
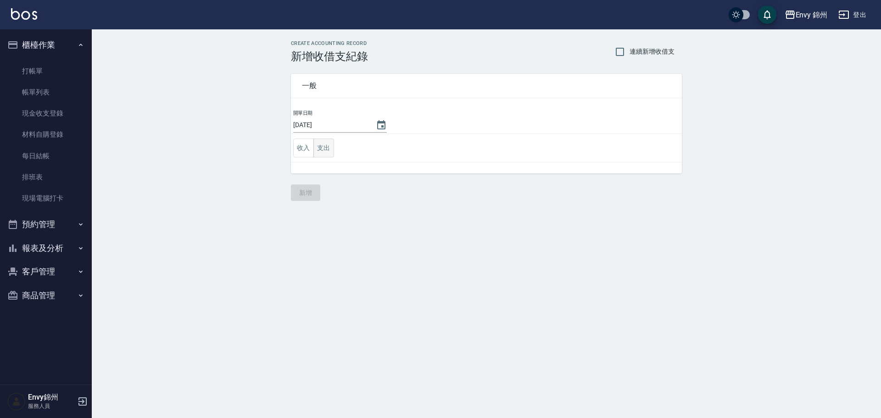
click at [325, 155] on button "支出" at bounding box center [323, 148] width 21 height 19
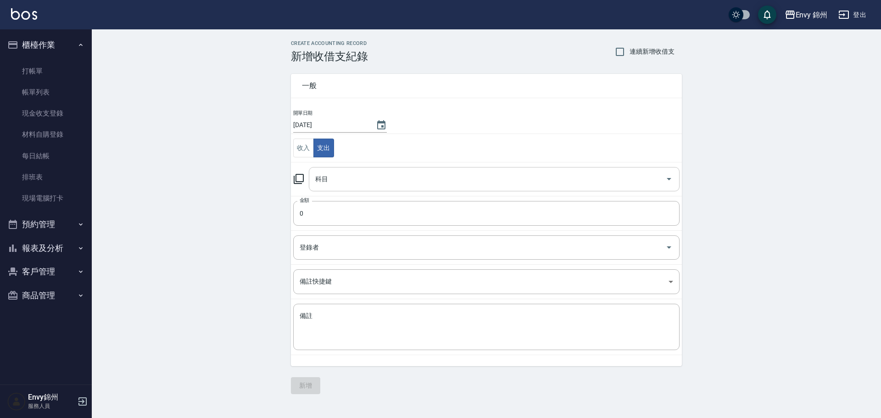
click at [323, 185] on input "科目" at bounding box center [487, 179] width 349 height 16
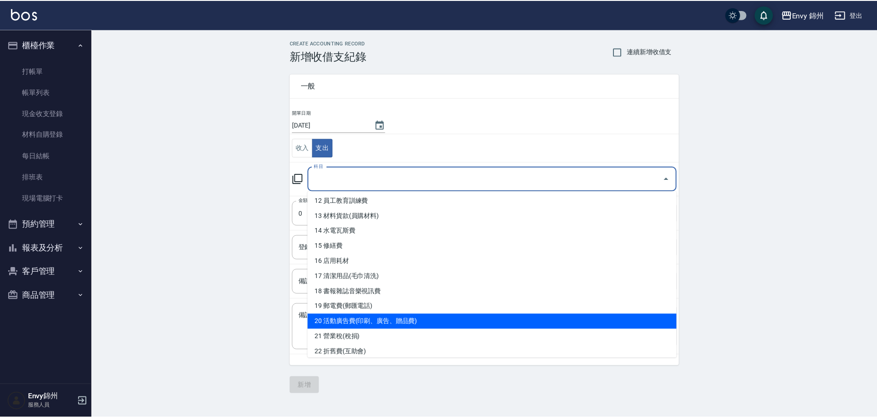
scroll to position [275, 0]
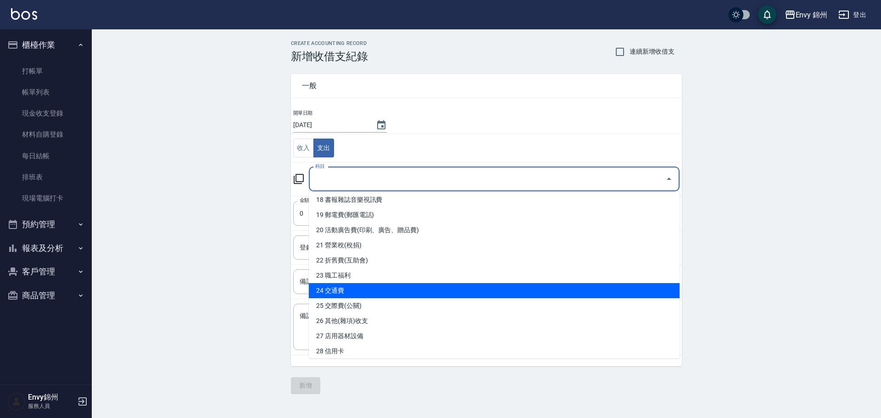
click at [360, 290] on li "24 交通費" at bounding box center [494, 290] width 371 height 15
type input "24 交通費"
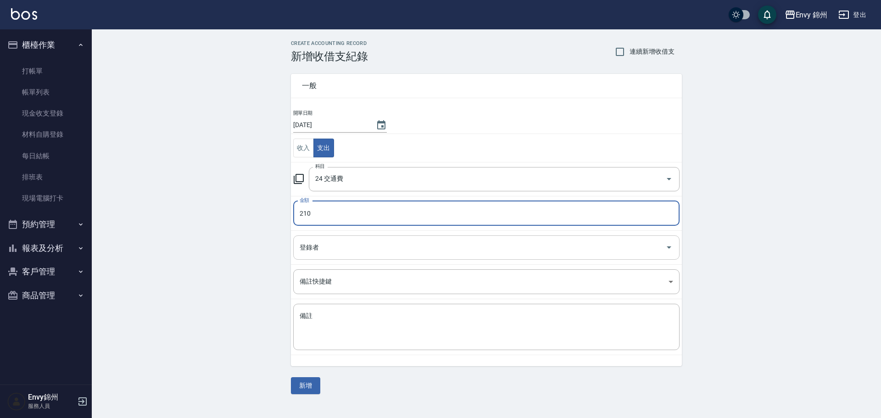
type input "210"
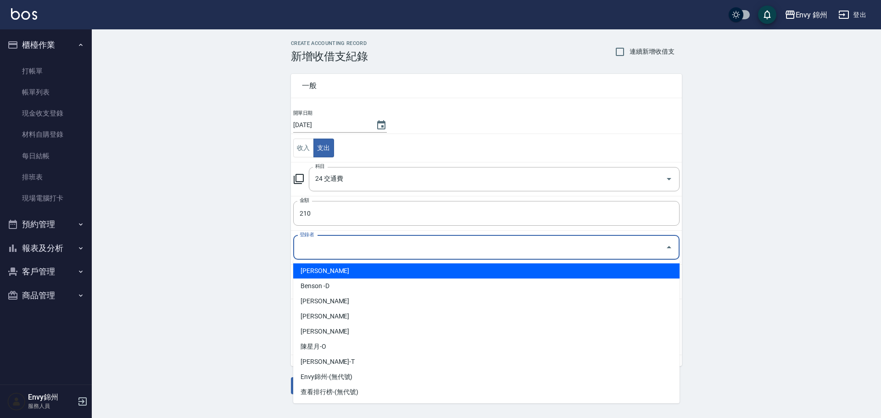
click at [382, 247] on input "登錄者" at bounding box center [479, 248] width 364 height 16
click at [376, 274] on li "鄭怡秀-A" at bounding box center [486, 270] width 386 height 15
type input "鄭怡秀-A"
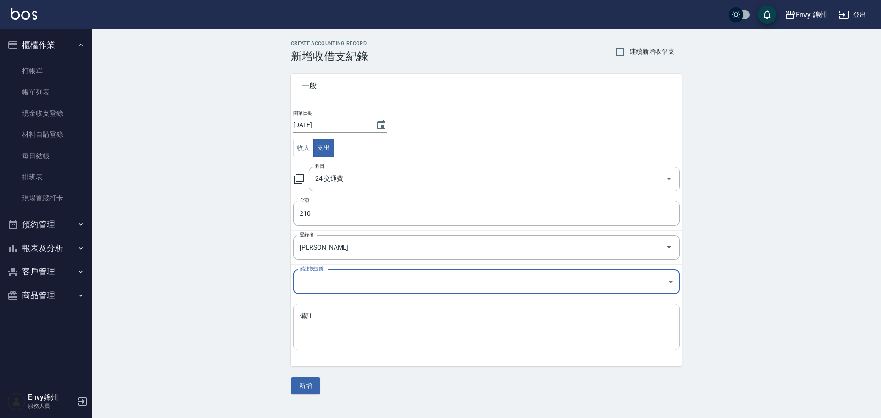
click at [371, 306] on div "x 備註" at bounding box center [486, 327] width 386 height 46
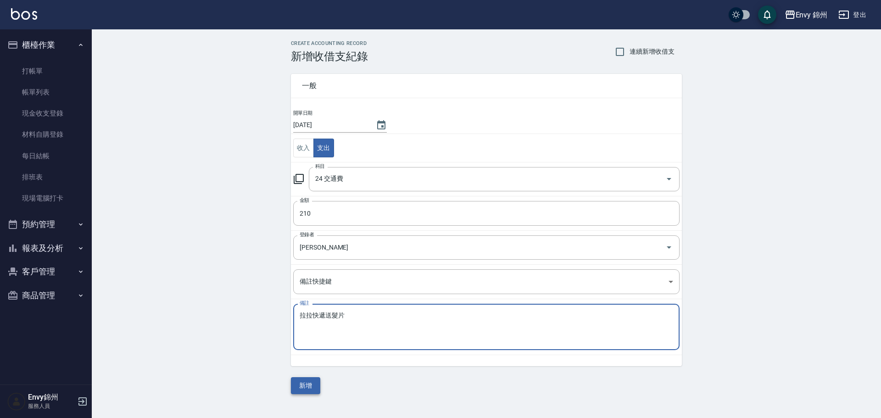
type textarea "拉拉快遞送髮片"
click at [318, 387] on button "新增" at bounding box center [305, 385] width 29 height 17
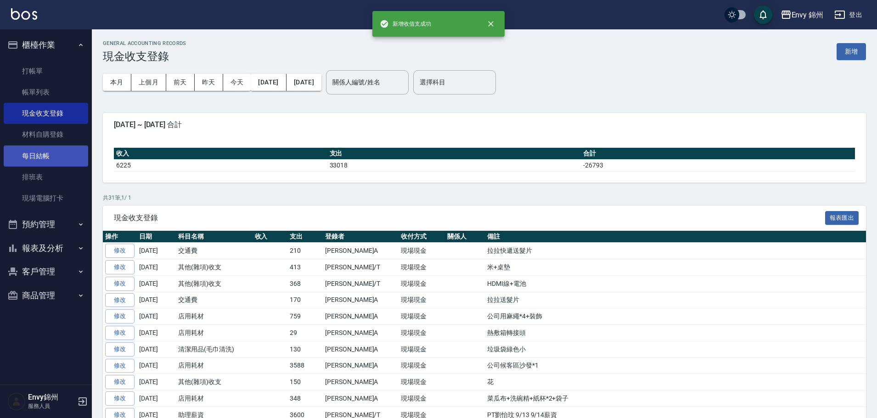
click at [42, 156] on link "每日結帳" at bounding box center [46, 155] width 84 height 21
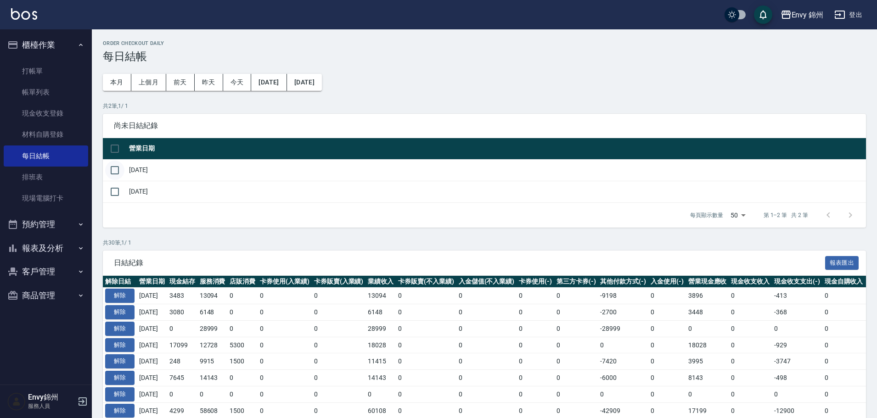
click at [115, 169] on input "checkbox" at bounding box center [114, 170] width 19 height 19
checkbox input "true"
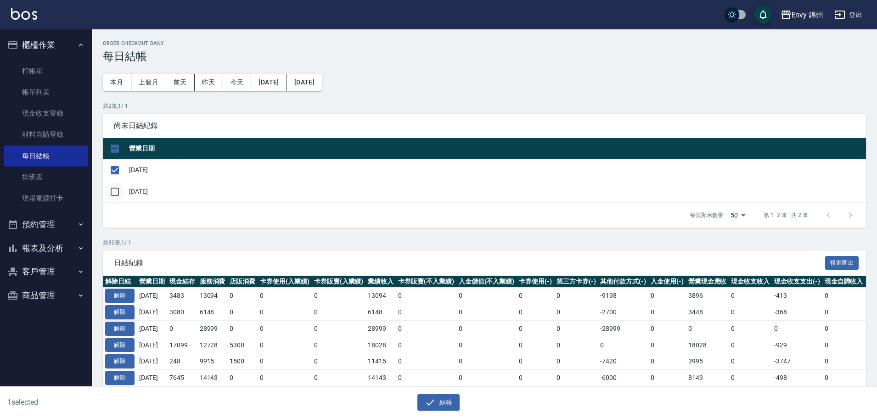
click at [112, 191] on input "checkbox" at bounding box center [114, 191] width 19 height 19
checkbox input "true"
click at [424, 401] on icon "button" at bounding box center [429, 402] width 11 height 11
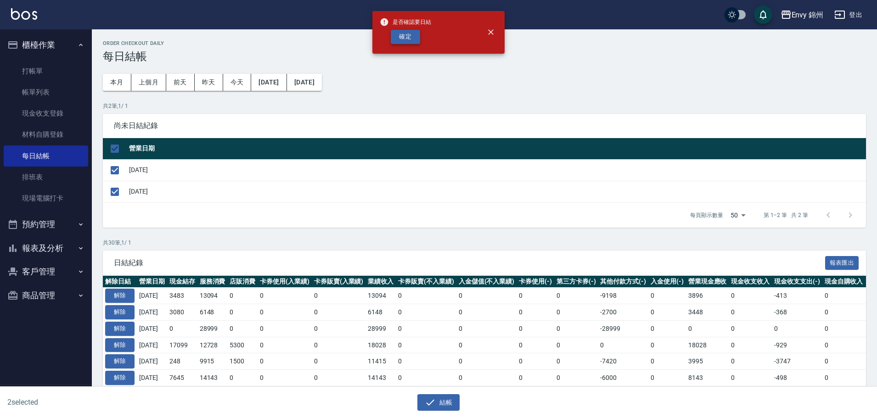
click at [402, 32] on button "確定" at bounding box center [405, 37] width 29 height 14
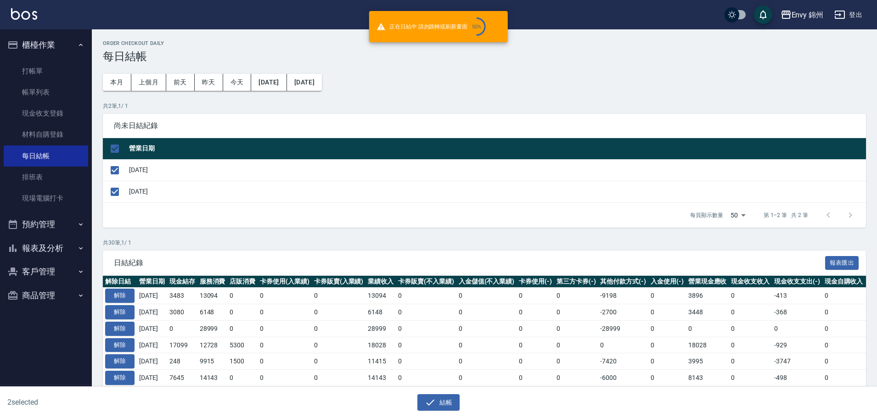
checkbox input "false"
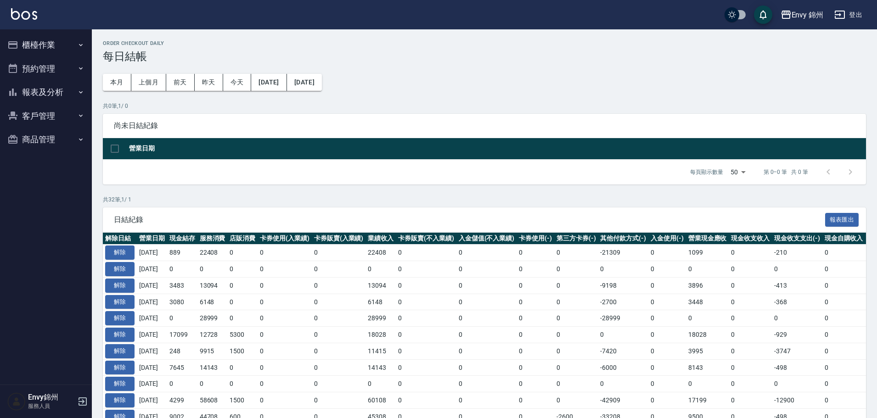
click at [20, 53] on button "櫃檯作業" at bounding box center [46, 45] width 84 height 24
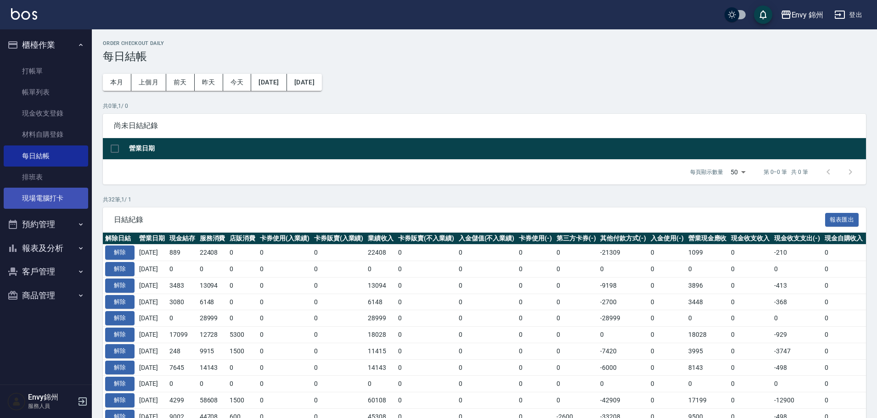
click at [28, 192] on link "現場電腦打卡" at bounding box center [46, 198] width 84 height 21
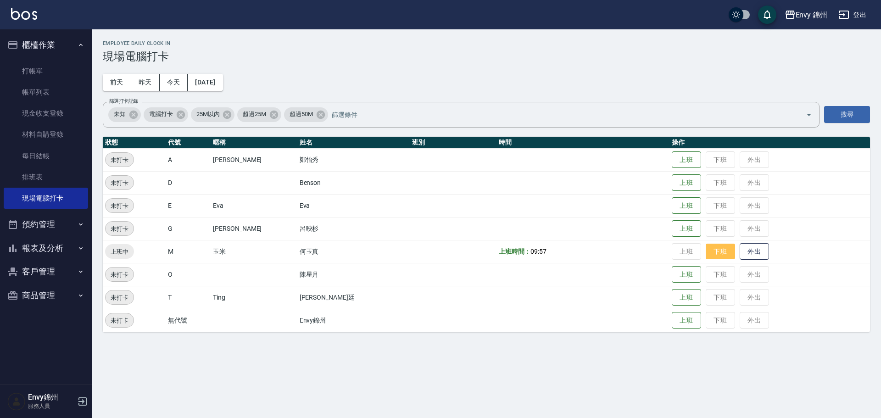
click at [706, 253] on button "下班" at bounding box center [720, 252] width 29 height 16
click at [872, 13] on div "Envy 錦州 登出" at bounding box center [440, 14] width 881 height 29
click at [863, 12] on button "登出" at bounding box center [852, 14] width 35 height 17
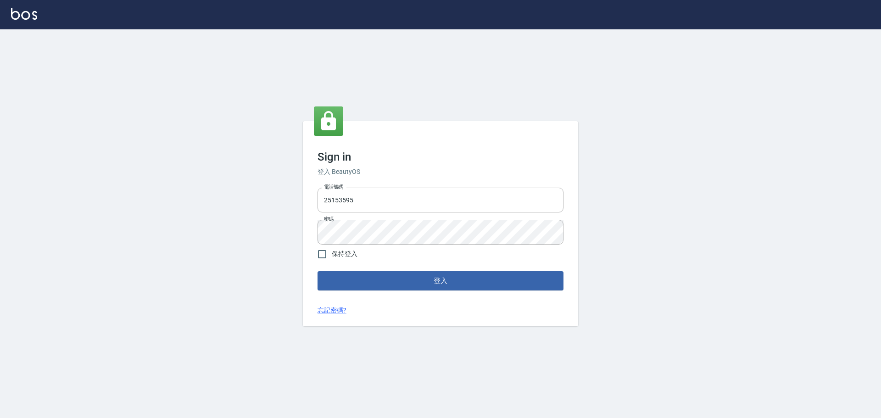
click at [394, 187] on div "電話號碼 [PHONE_NUMBER] 電話號碼 密碼 密碼" at bounding box center [440, 216] width 253 height 64
click at [390, 198] on input "25153595" at bounding box center [441, 200] width 246 height 25
type input "9990001234567"
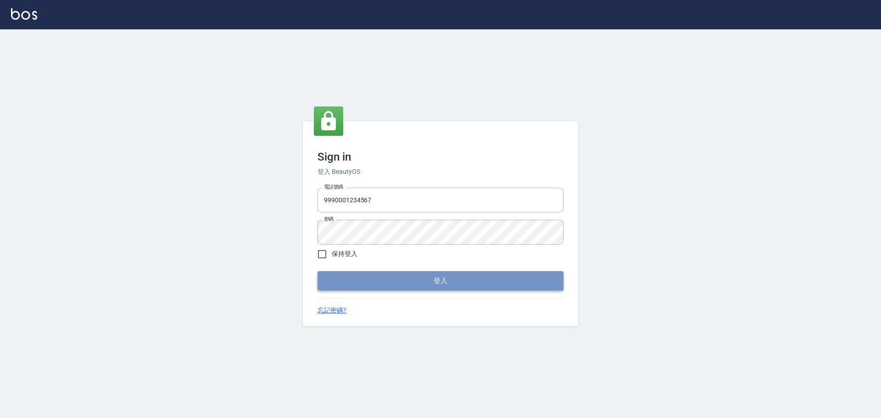
click at [426, 280] on button "登入" at bounding box center [441, 280] width 246 height 19
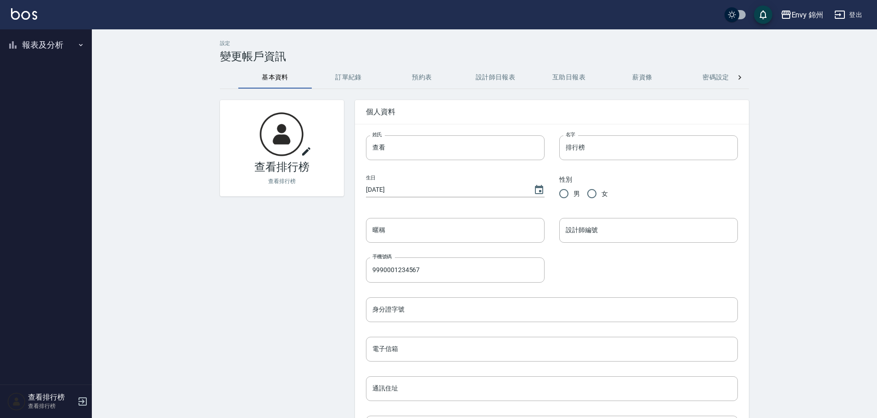
click at [30, 45] on button "報表及分析" at bounding box center [46, 45] width 84 height 24
click at [52, 94] on link "店家排行榜" at bounding box center [46, 92] width 84 height 21
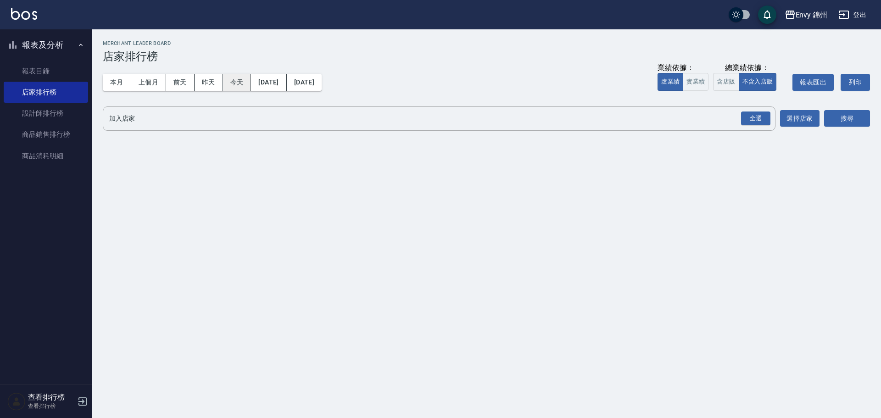
click at [235, 83] on button "今天" at bounding box center [237, 82] width 28 height 17
click at [756, 115] on div "全選" at bounding box center [755, 119] width 29 height 14
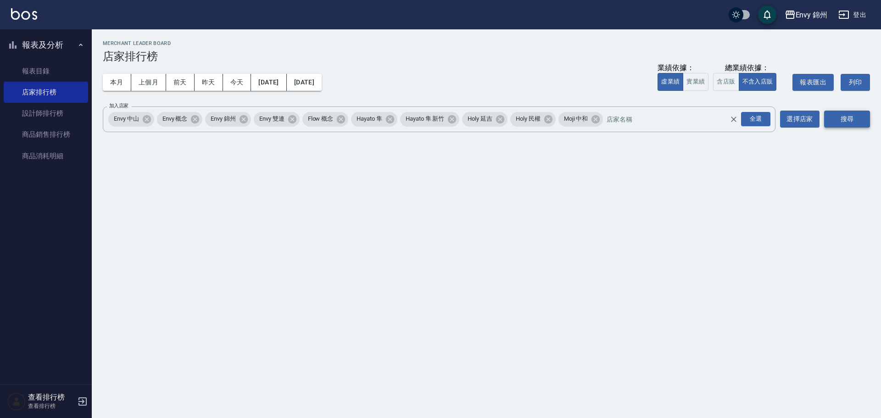
drag, startPoint x: 854, startPoint y: 109, endPoint x: 861, endPoint y: 122, distance: 14.2
click at [854, 112] on div "搜尋" at bounding box center [847, 119] width 46 height 26
click at [861, 122] on button "搜尋" at bounding box center [847, 119] width 46 height 17
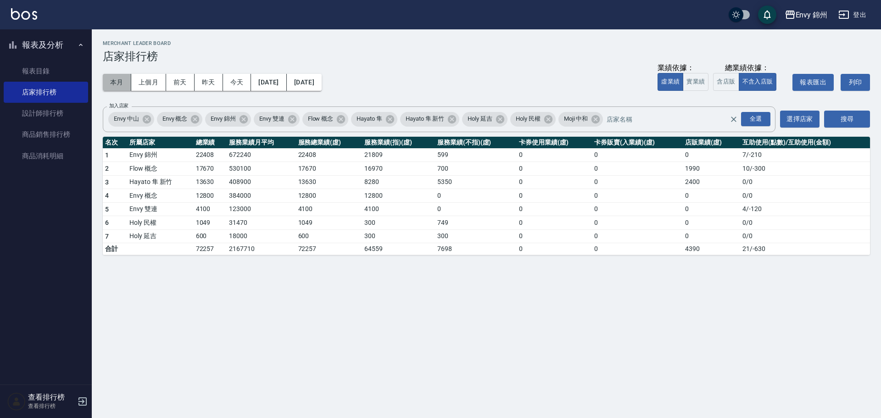
click at [113, 86] on button "本月" at bounding box center [117, 82] width 28 height 17
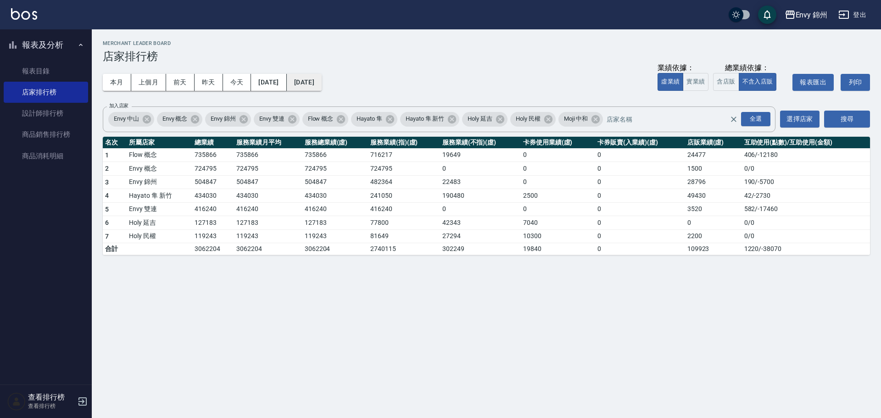
click at [322, 87] on button "[DATE]" at bounding box center [304, 82] width 35 height 17
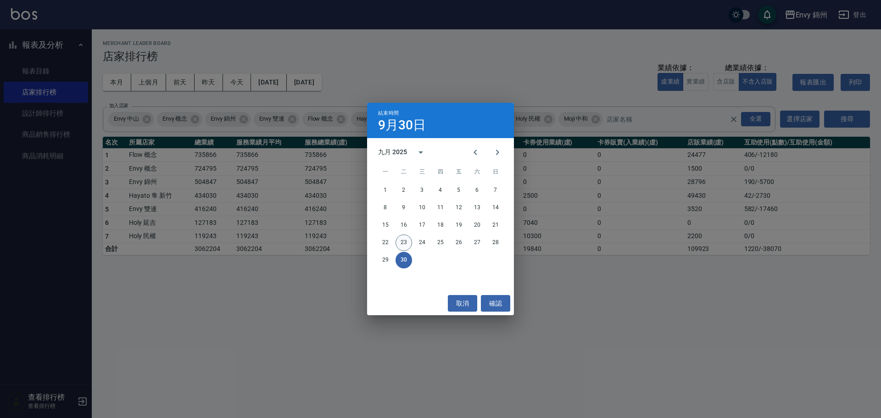
click at [401, 242] on button "23" at bounding box center [404, 243] width 17 height 17
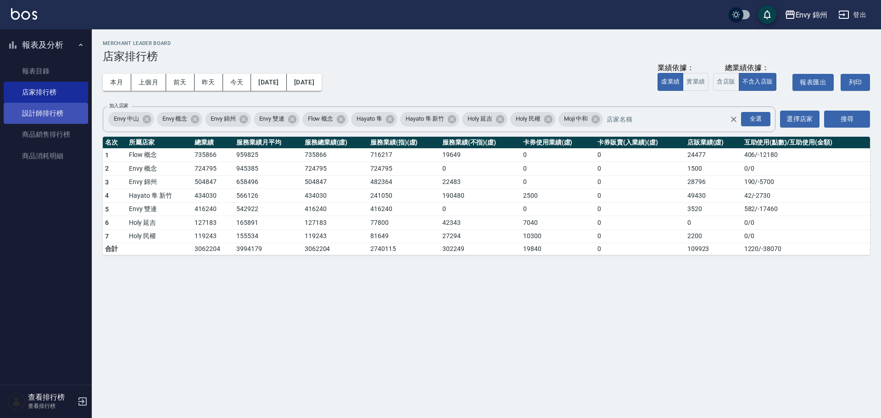
click at [36, 116] on link "設計師排行榜" at bounding box center [46, 113] width 84 height 21
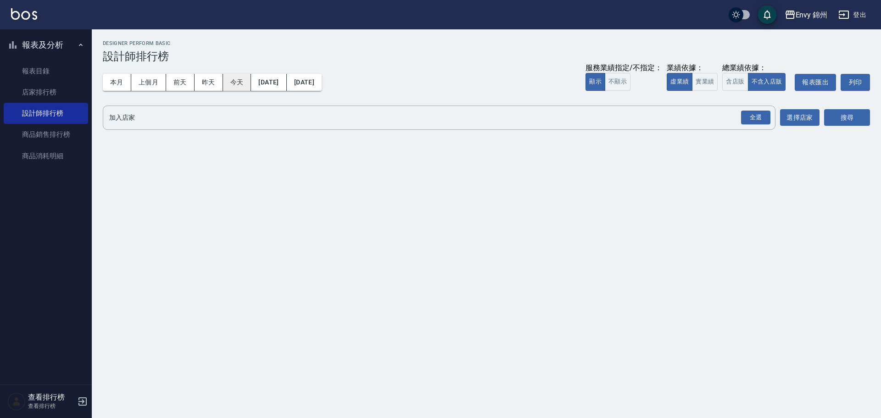
click at [243, 83] on button "今天" at bounding box center [237, 82] width 28 height 17
click at [738, 128] on div "全選 加入店家" at bounding box center [439, 118] width 673 height 24
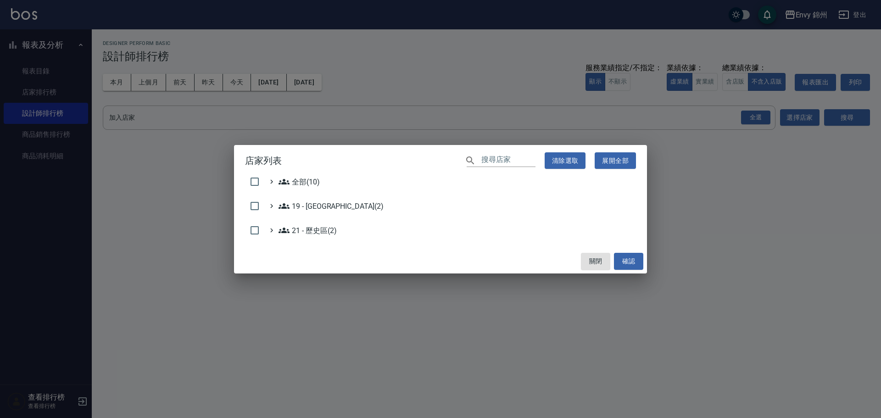
click at [743, 124] on div "店家列表 ​ 清除選取 展開全部 全部(10) 19 - 新城區(2) 21 - 歷史區(2) 關閉 確認" at bounding box center [440, 209] width 881 height 418
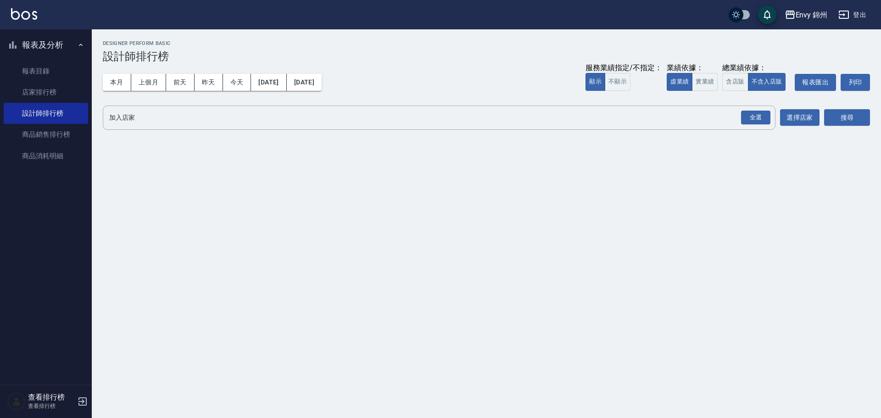
click at [750, 120] on div "全選" at bounding box center [755, 118] width 29 height 14
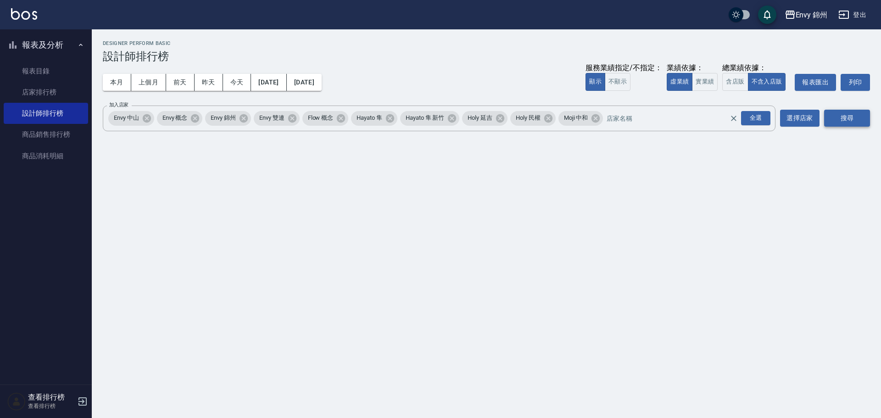
click at [860, 123] on button "搜尋" at bounding box center [847, 118] width 46 height 17
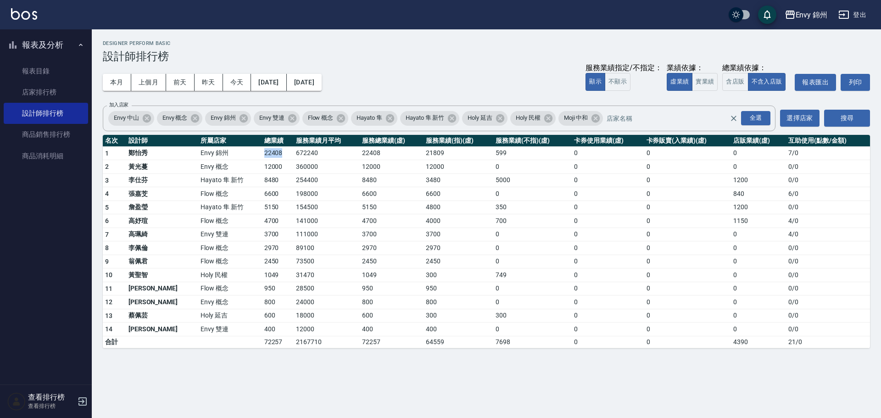
drag, startPoint x: 230, startPoint y: 152, endPoint x: 247, endPoint y: 151, distance: 17.0
click at [262, 151] on td "22408" at bounding box center [278, 153] width 32 height 14
click at [117, 80] on button "本月" at bounding box center [117, 82] width 28 height 17
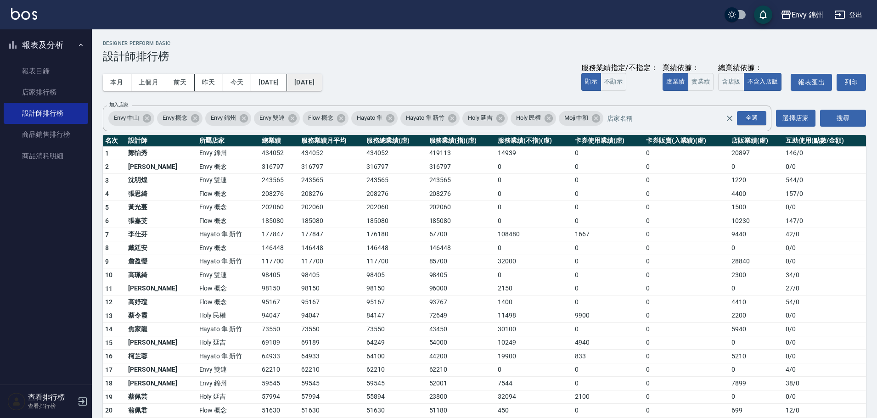
click at [322, 75] on button "[DATE]" at bounding box center [304, 82] width 35 height 17
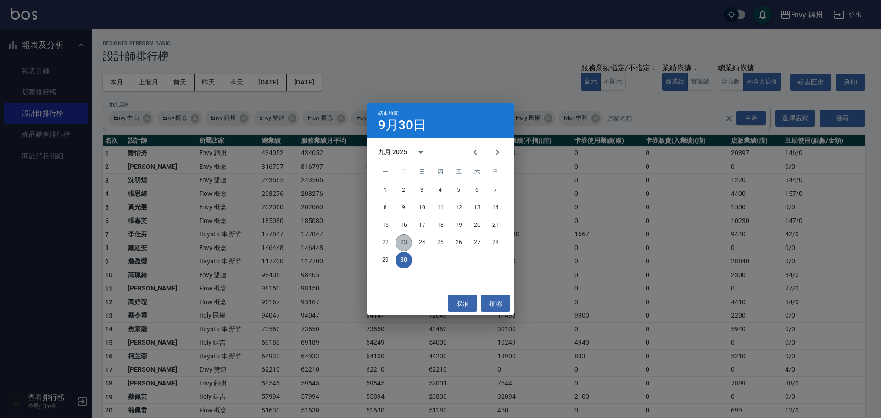
click at [402, 242] on button "23" at bounding box center [404, 243] width 17 height 17
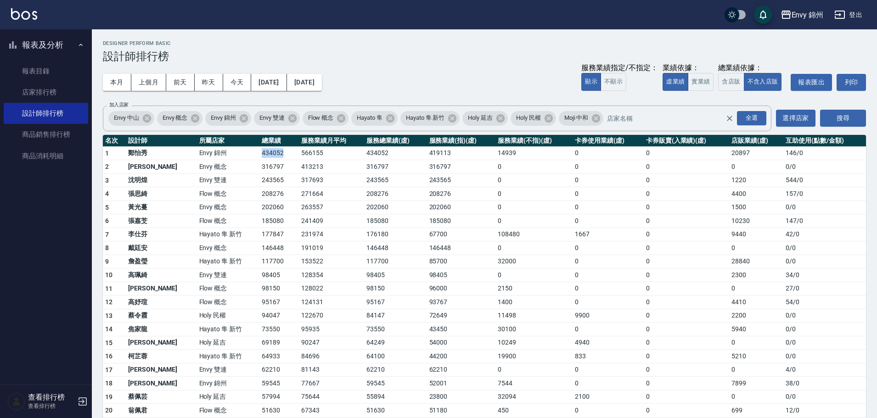
drag, startPoint x: 229, startPoint y: 156, endPoint x: 266, endPoint y: 153, distance: 37.8
click at [266, 153] on tr "1 [PERSON_NAME] 錦州 434052 566155 434052 419113 14939 0 0 20897 146 / 0" at bounding box center [484, 153] width 763 height 14
click at [850, 16] on button "登出" at bounding box center [847, 14] width 35 height 17
